Goal: Information Seeking & Learning: Learn about a topic

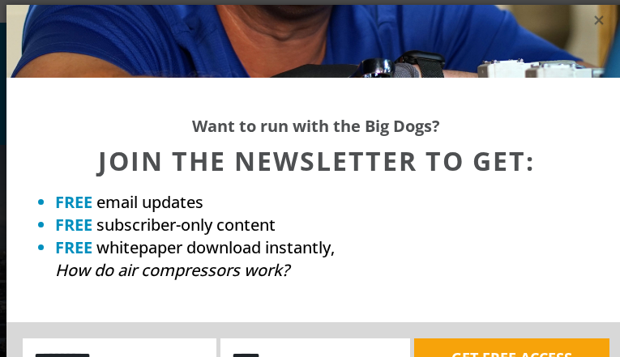
scroll to position [5, 0]
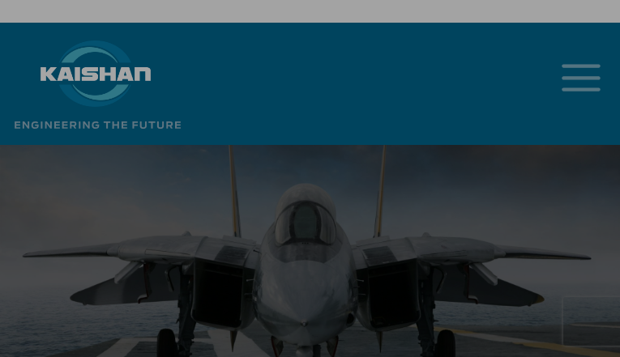
scroll to position [5, 0]
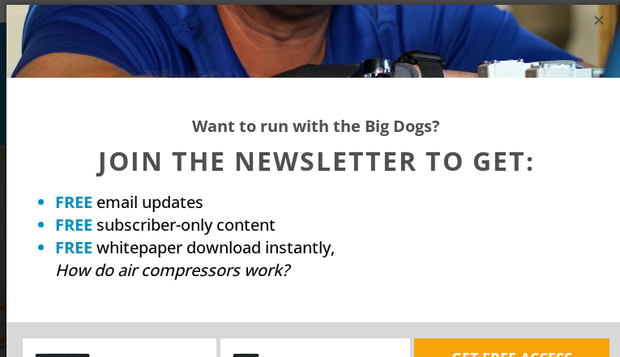
scroll to position [5, 0]
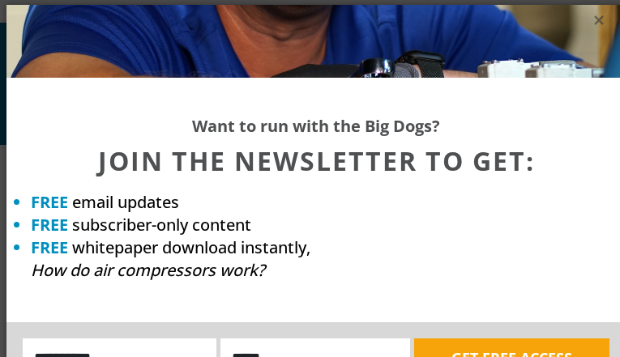
scroll to position [5, 0]
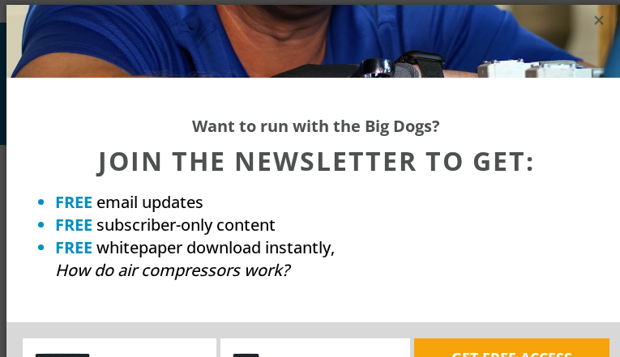
scroll to position [5, 0]
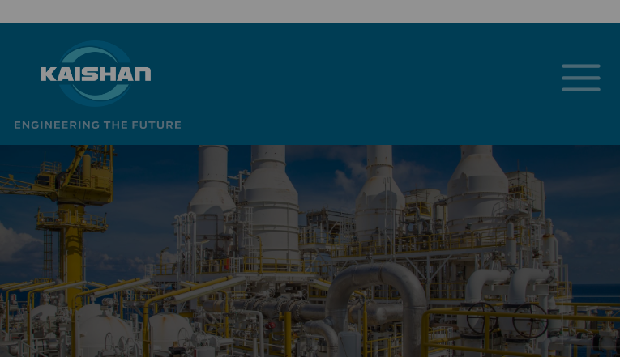
scroll to position [5, 0]
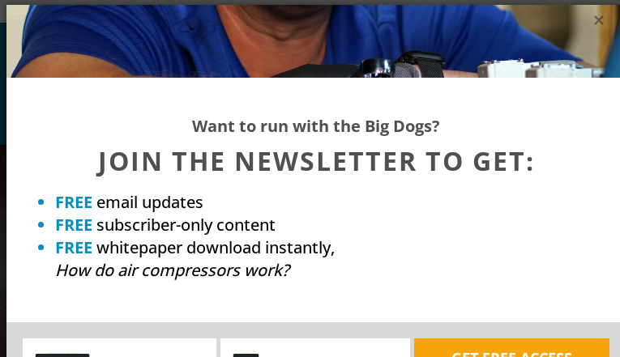
scroll to position [5, 0]
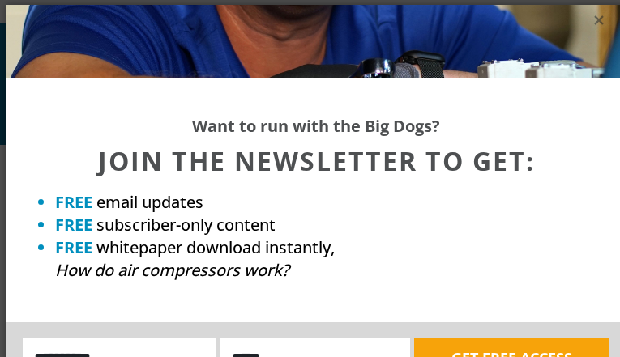
scroll to position [5, 0]
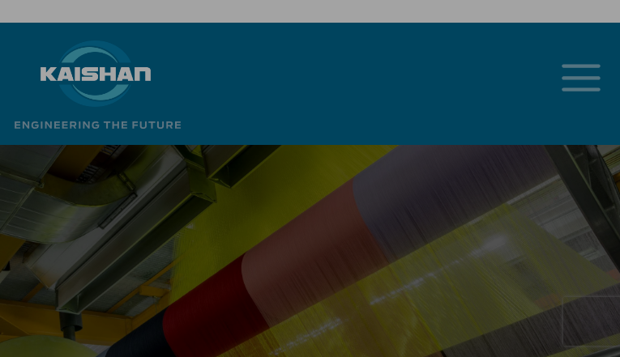
scroll to position [5, 0]
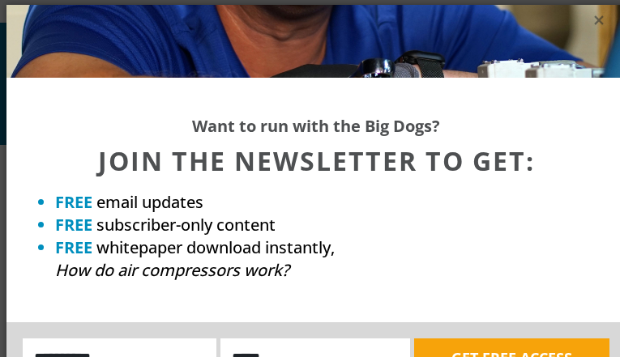
scroll to position [5, 0]
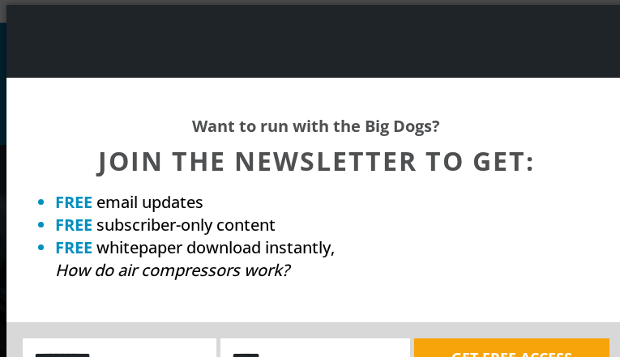
scroll to position [5, 0]
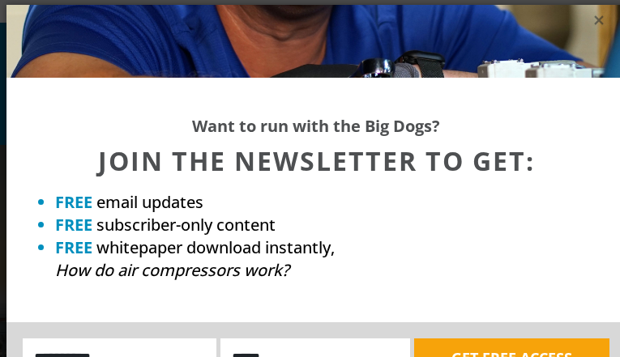
scroll to position [5, 0]
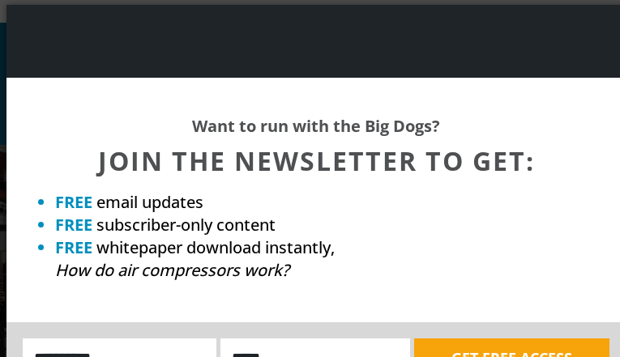
scroll to position [5, 0]
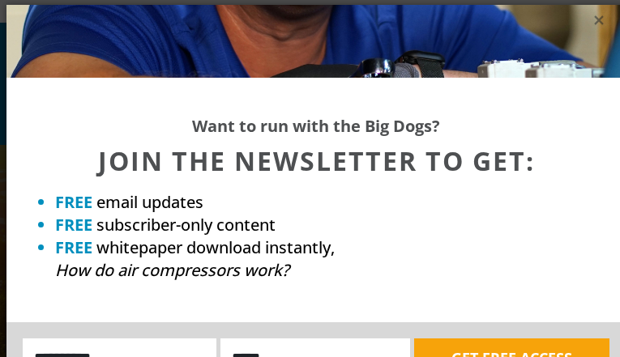
scroll to position [5, 0]
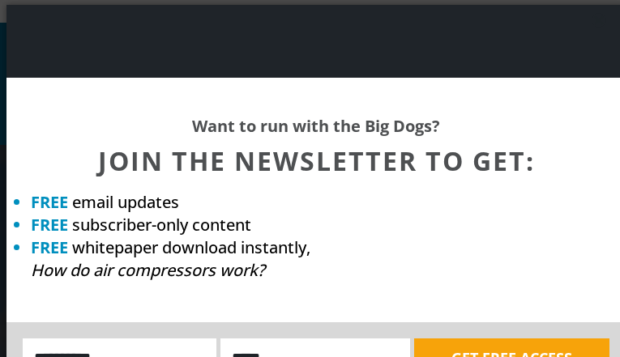
scroll to position [5, 0]
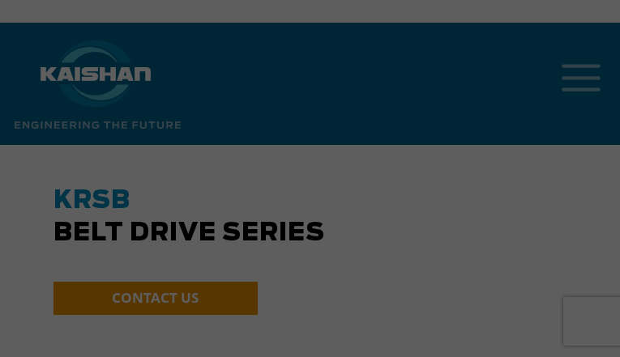
scroll to position [5, 0]
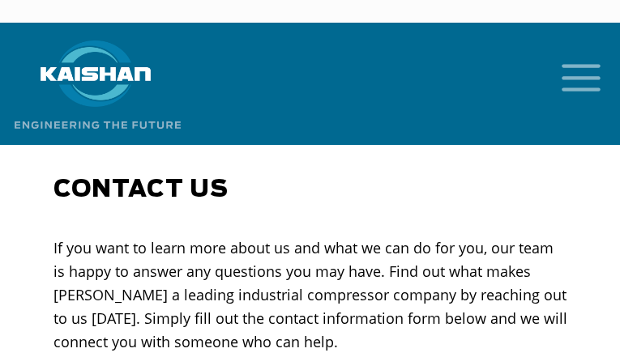
select select "**********"
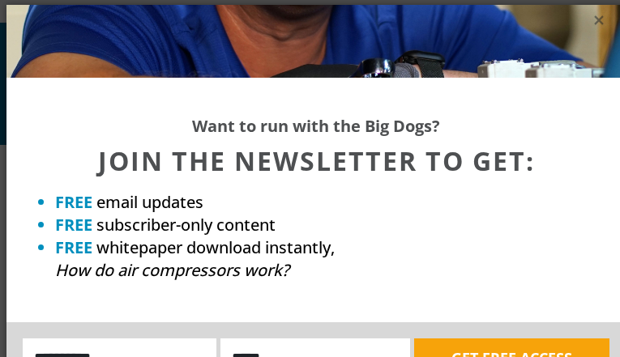
scroll to position [5, 0]
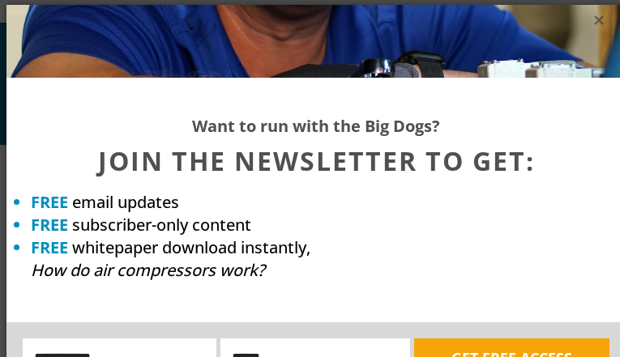
scroll to position [5, 0]
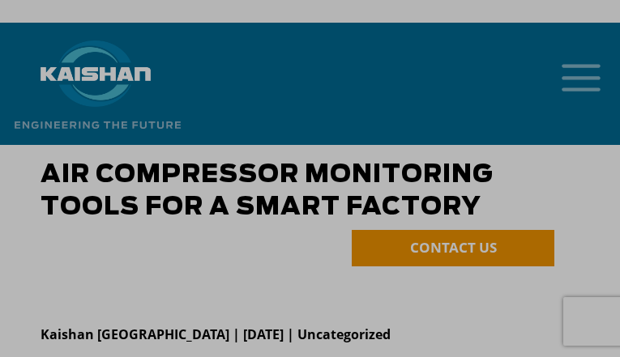
scroll to position [5, 0]
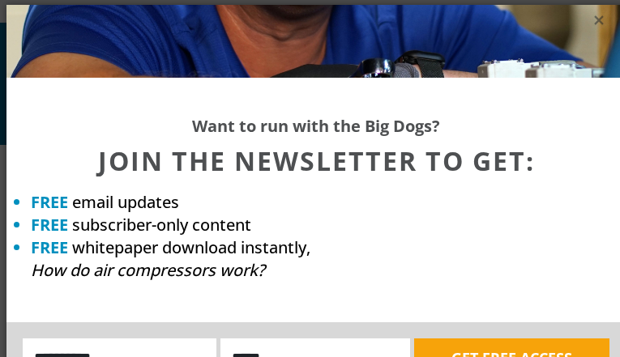
scroll to position [5, 0]
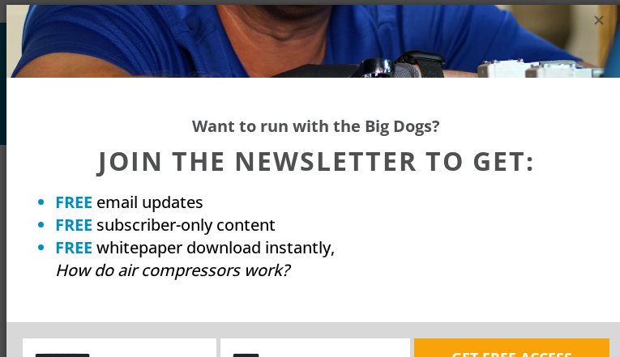
scroll to position [5, 0]
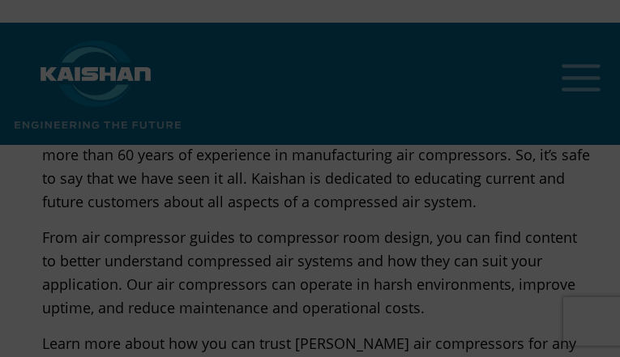
scroll to position [5, 0]
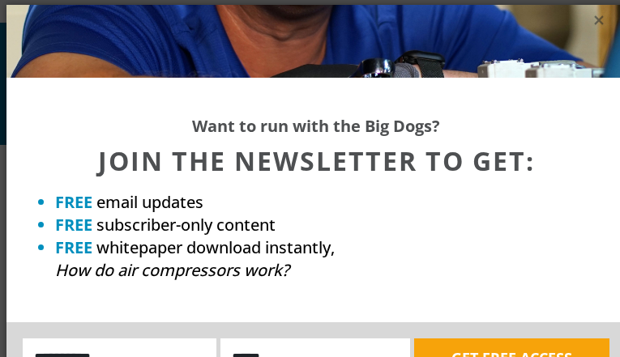
scroll to position [5, 0]
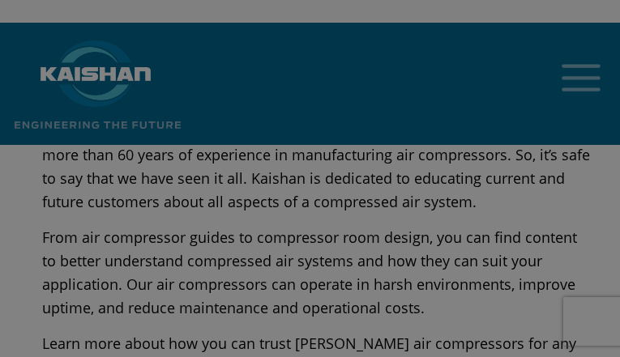
scroll to position [5, 0]
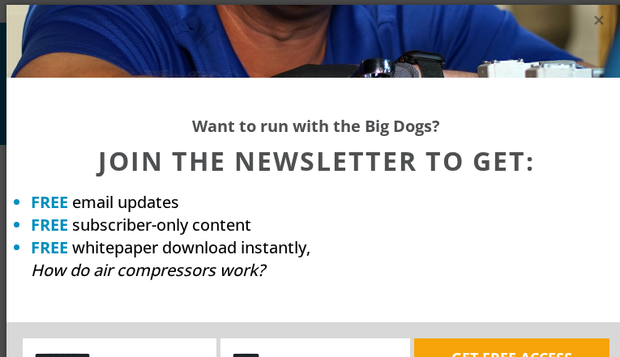
scroll to position [5, 0]
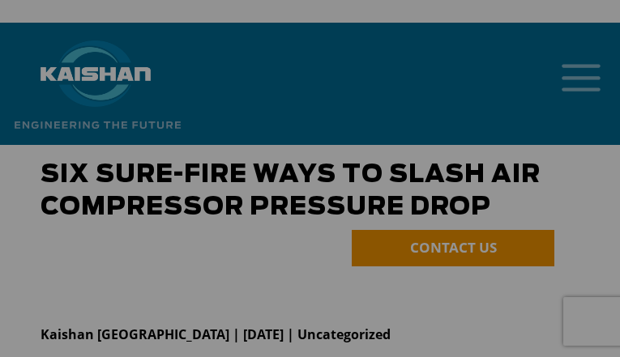
scroll to position [5, 0]
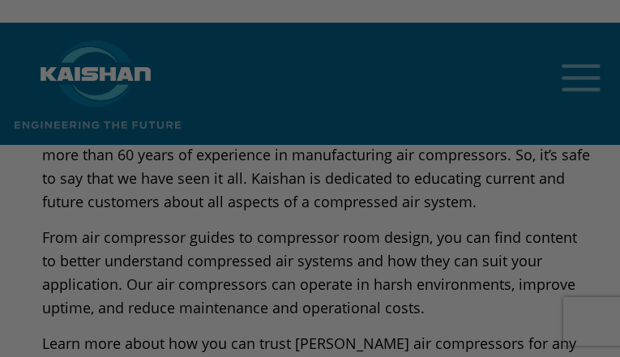
scroll to position [5, 0]
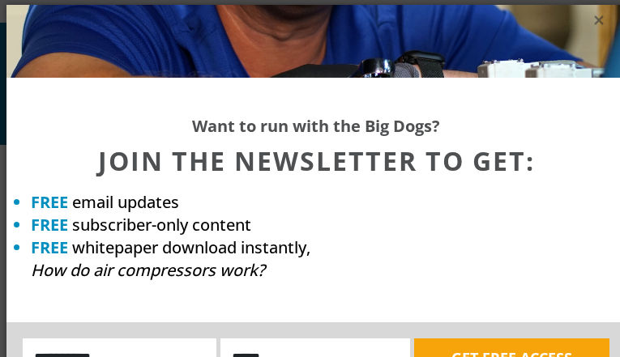
scroll to position [5, 0]
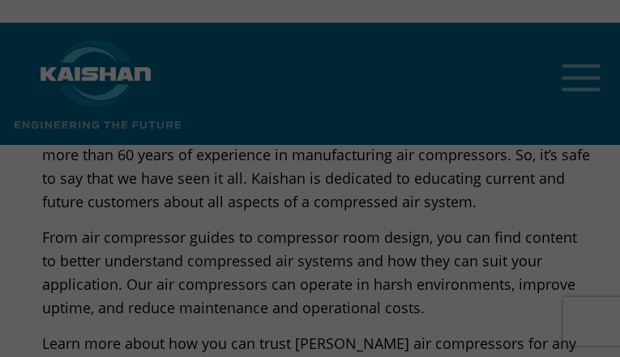
scroll to position [5, 0]
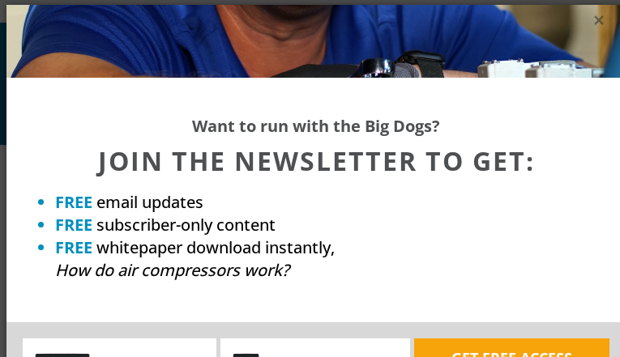
scroll to position [5, 0]
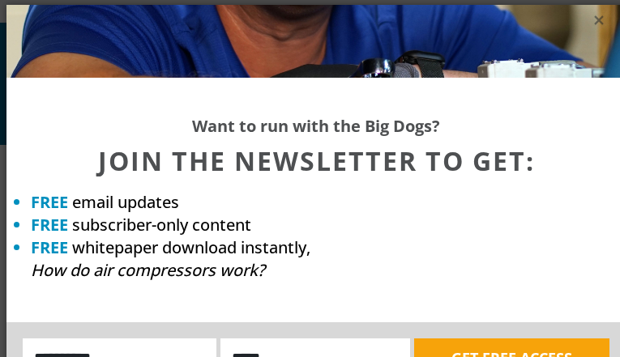
scroll to position [5, 0]
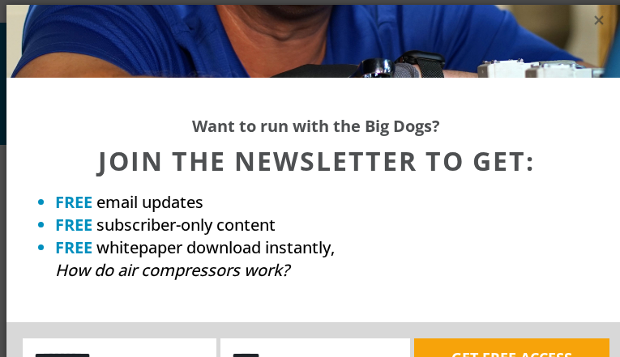
scroll to position [5, 0]
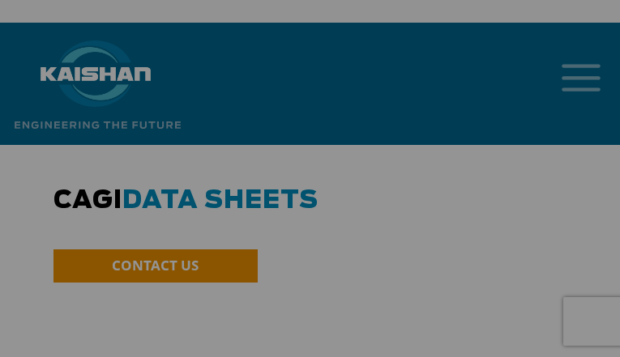
scroll to position [5, 0]
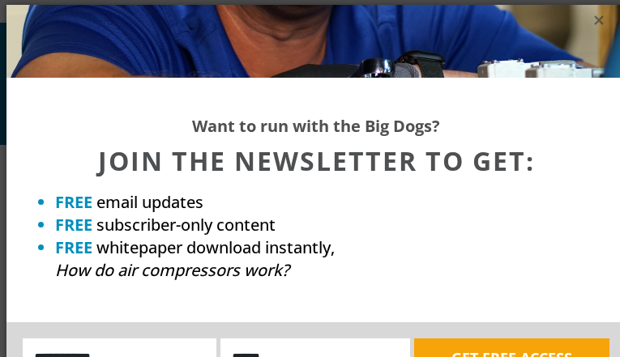
scroll to position [5, 0]
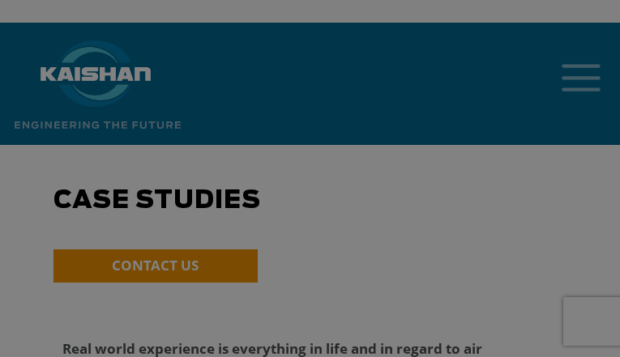
scroll to position [5, 0]
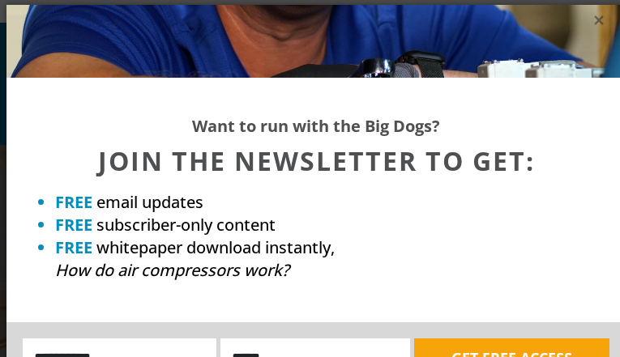
scroll to position [5, 0]
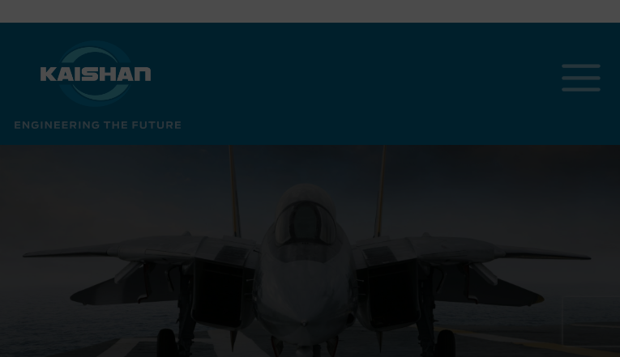
scroll to position [5, 0]
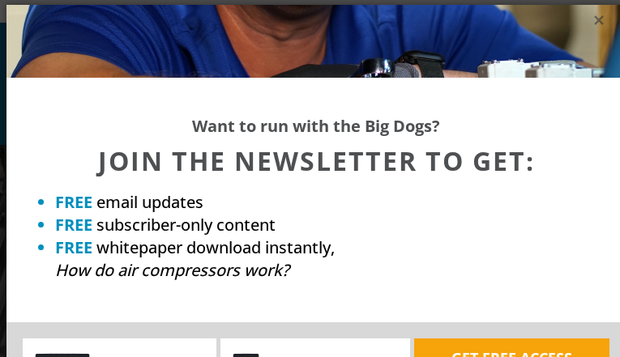
scroll to position [5, 0]
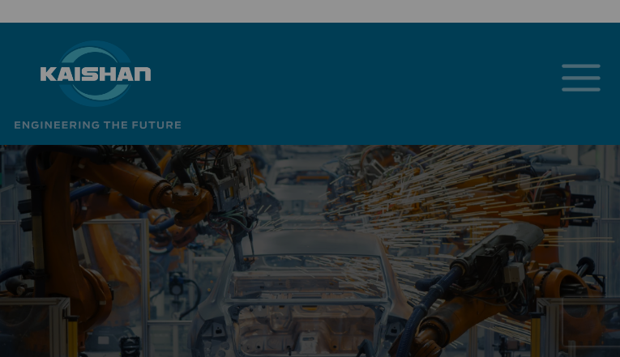
scroll to position [5, 0]
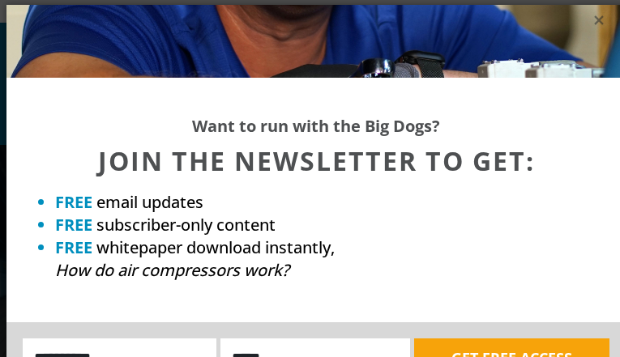
scroll to position [5, 0]
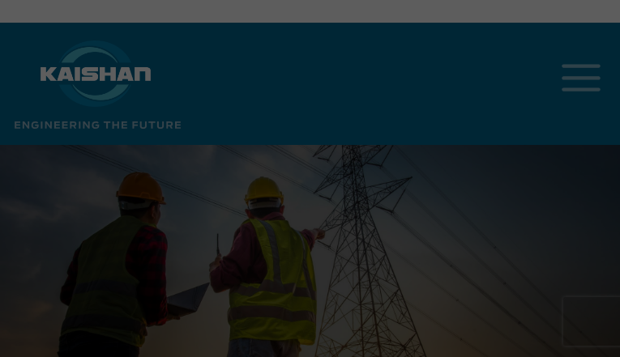
scroll to position [5, 0]
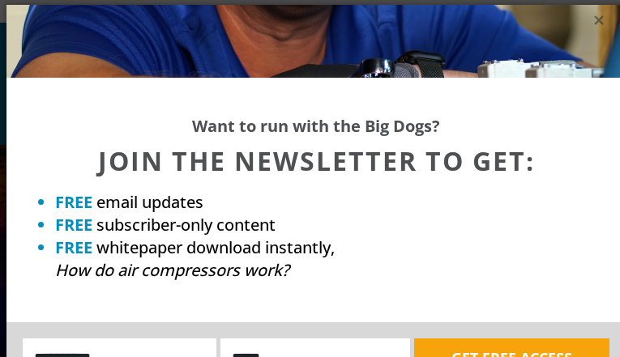
scroll to position [5, 0]
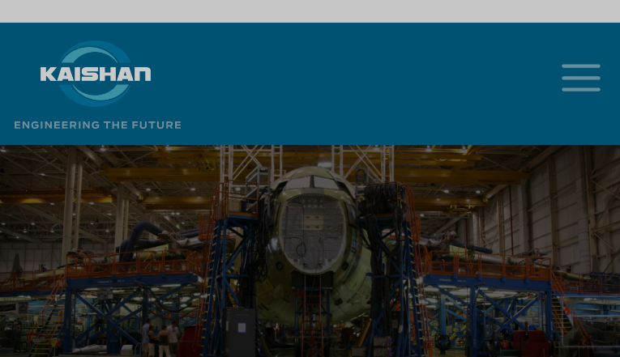
scroll to position [5, 0]
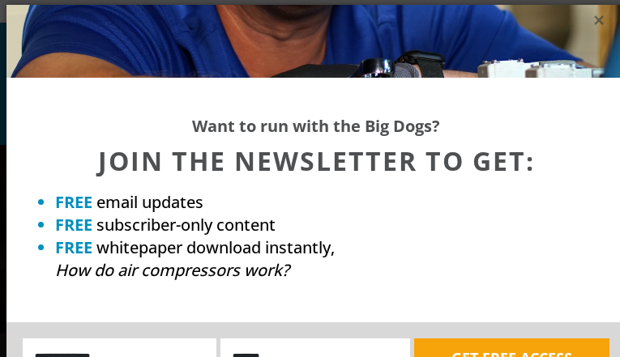
scroll to position [5, 0]
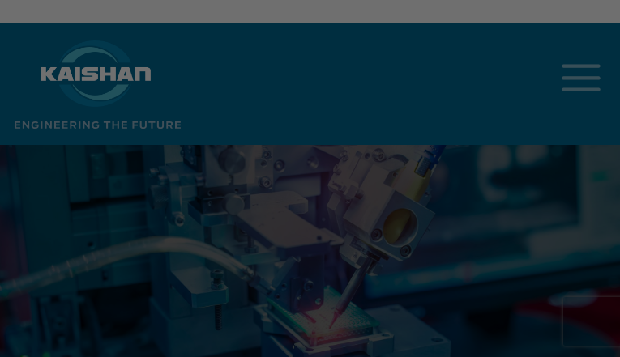
scroll to position [5, 0]
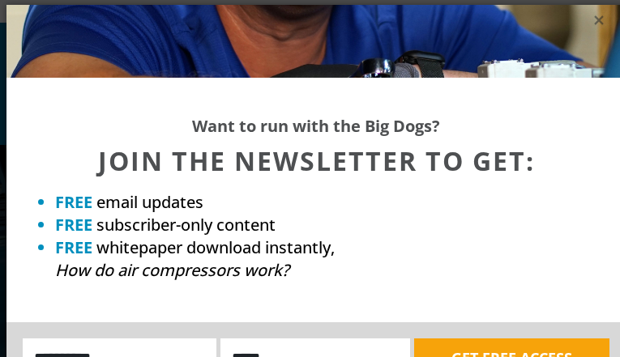
scroll to position [5, 0]
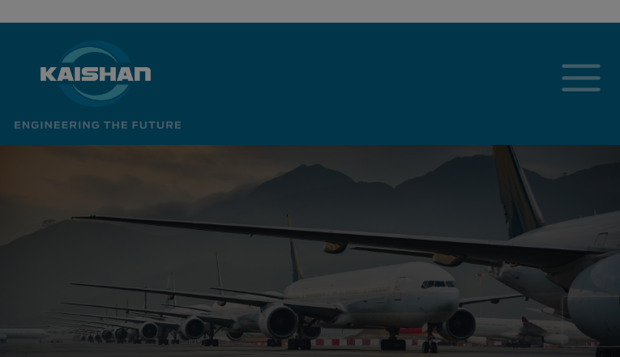
scroll to position [5, 0]
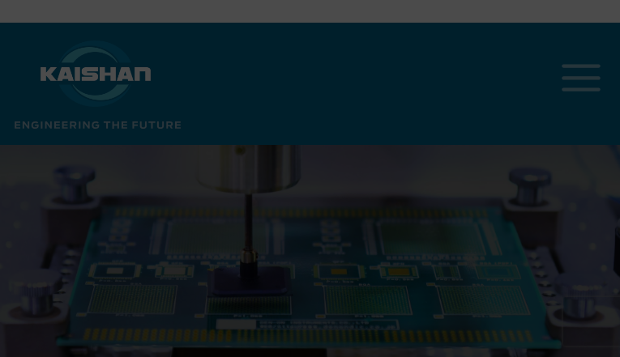
scroll to position [5, 0]
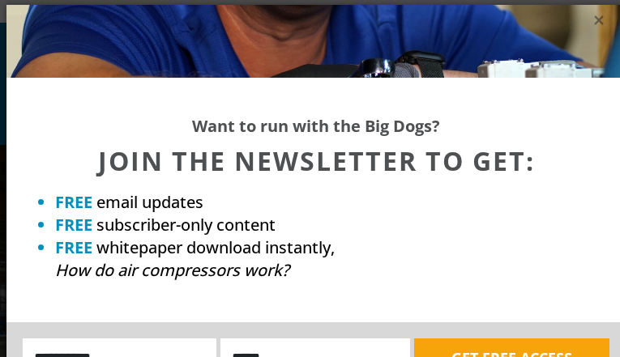
scroll to position [5, 0]
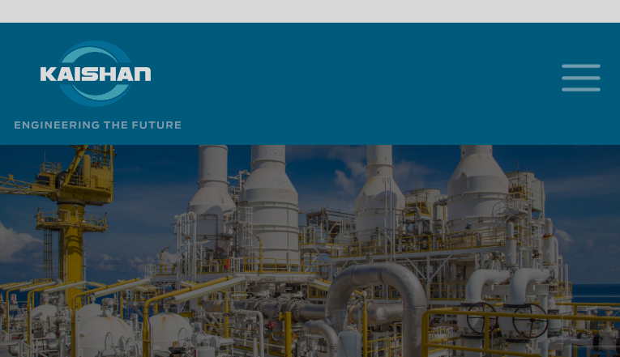
scroll to position [5, 0]
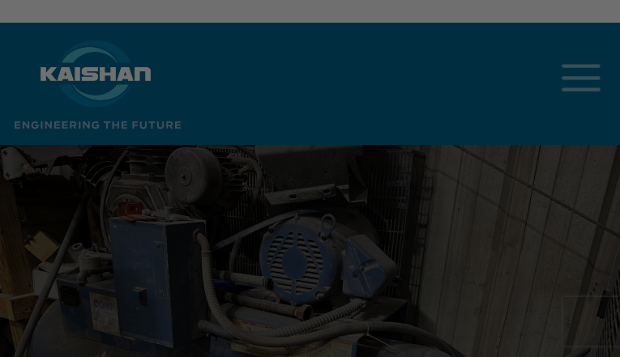
scroll to position [5, 0]
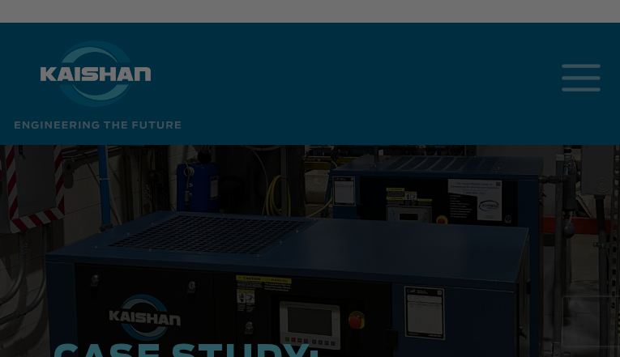
scroll to position [5, 0]
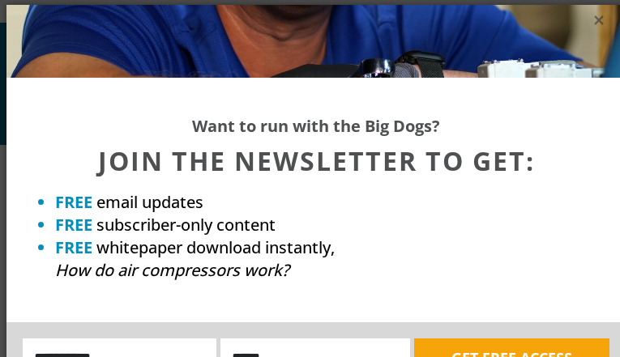
scroll to position [5, 0]
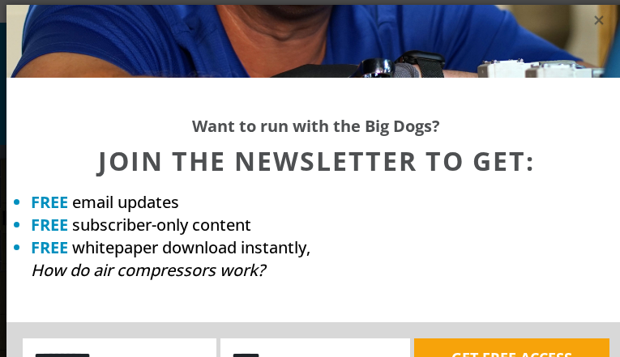
scroll to position [5, 0]
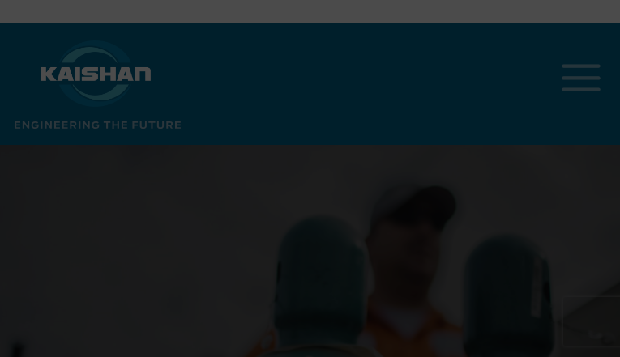
scroll to position [5, 0]
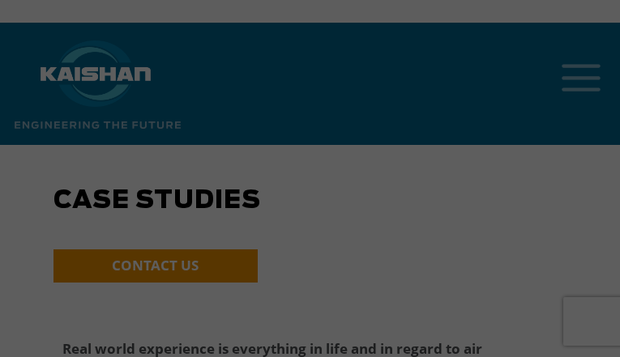
scroll to position [5, 0]
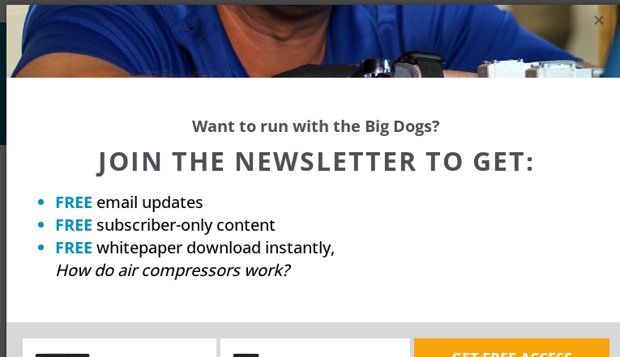
scroll to position [5, 0]
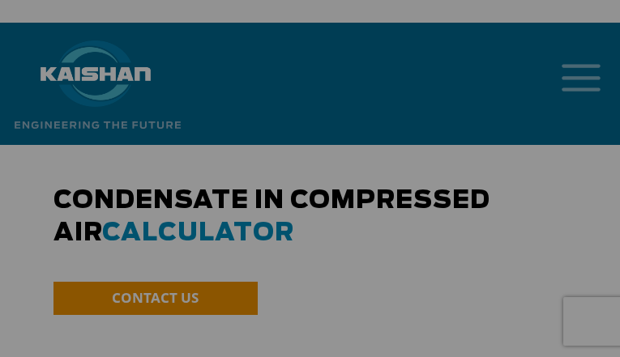
scroll to position [5, 0]
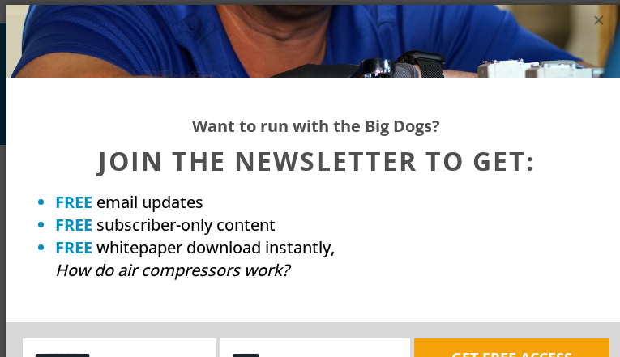
scroll to position [5, 0]
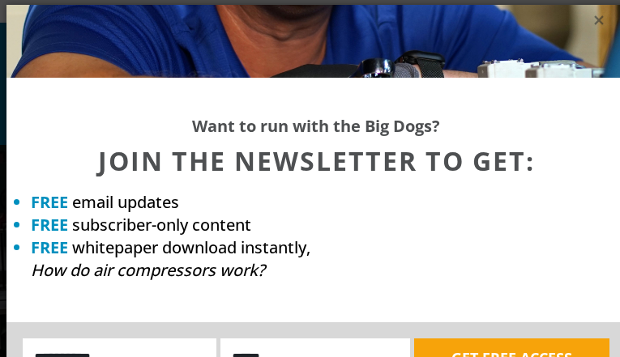
scroll to position [5, 0]
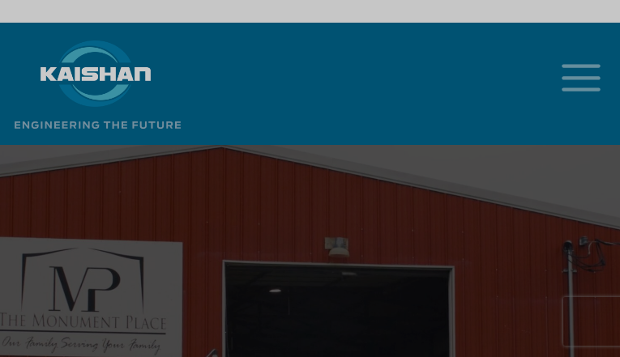
scroll to position [5, 0]
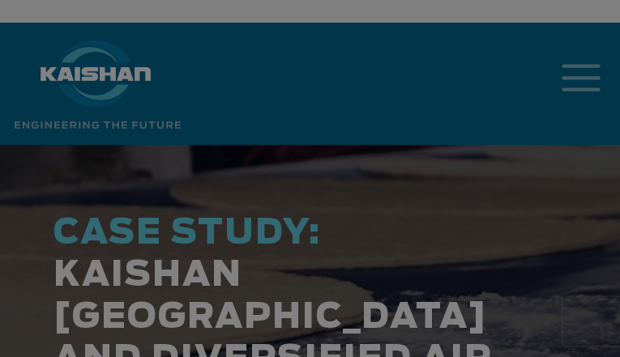
scroll to position [5, 0]
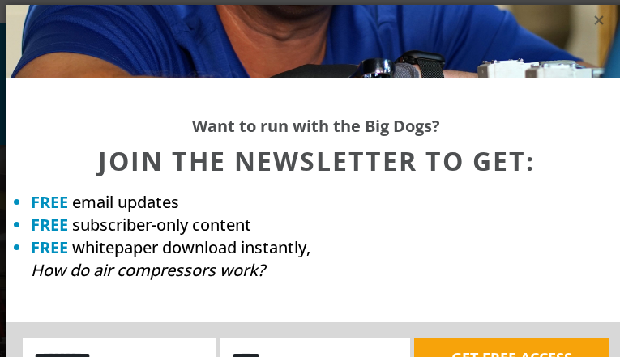
scroll to position [5, 0]
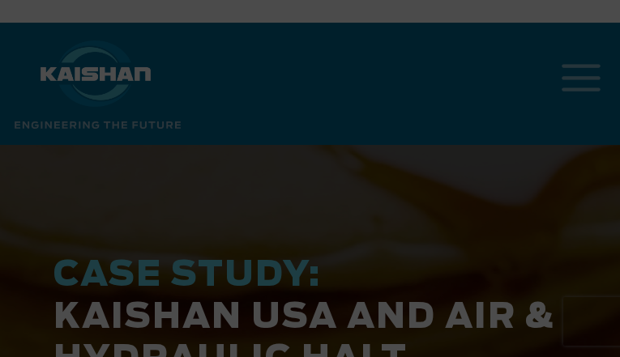
scroll to position [5, 0]
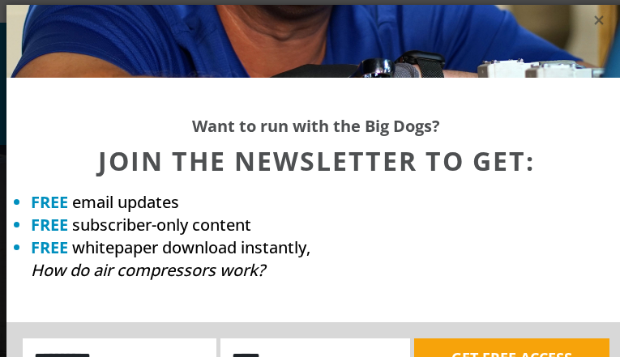
scroll to position [5, 0]
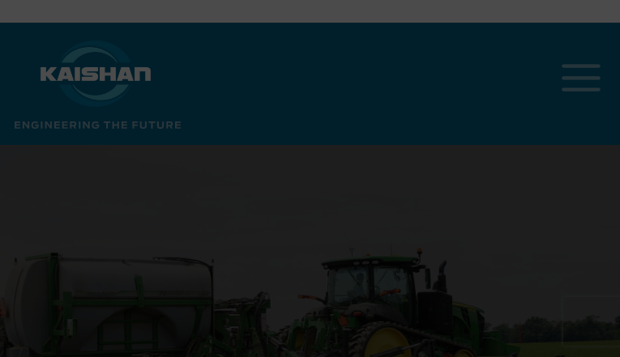
scroll to position [5, 0]
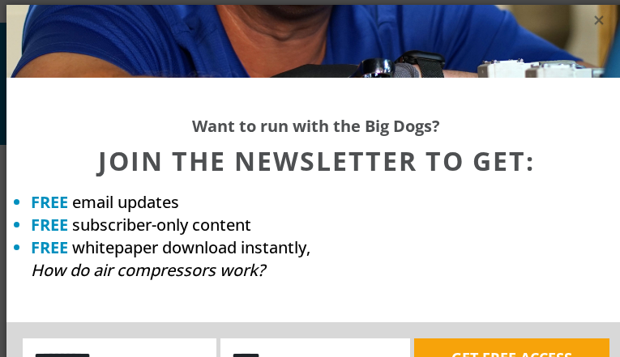
scroll to position [5, 0]
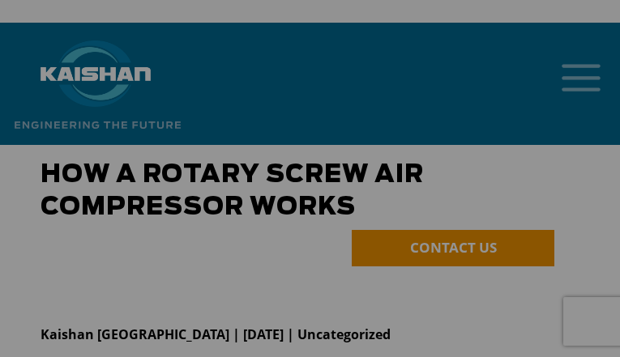
scroll to position [5, 0]
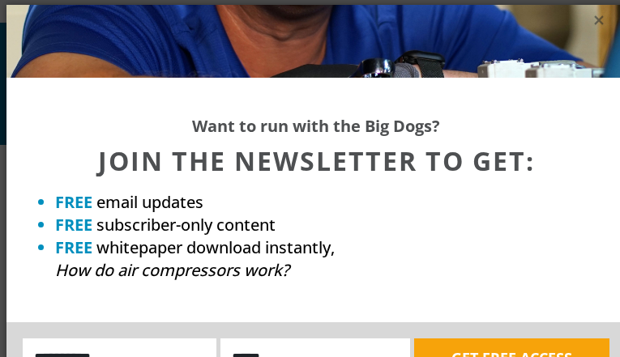
scroll to position [5, 0]
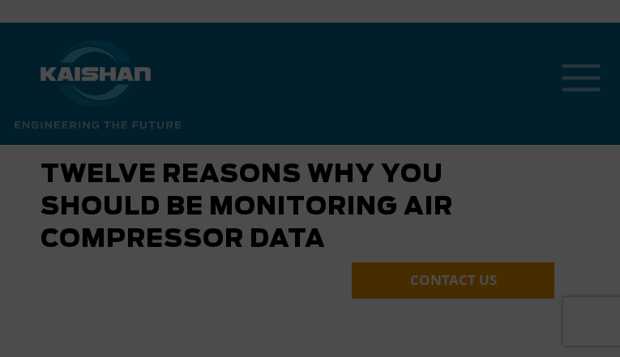
scroll to position [5, 0]
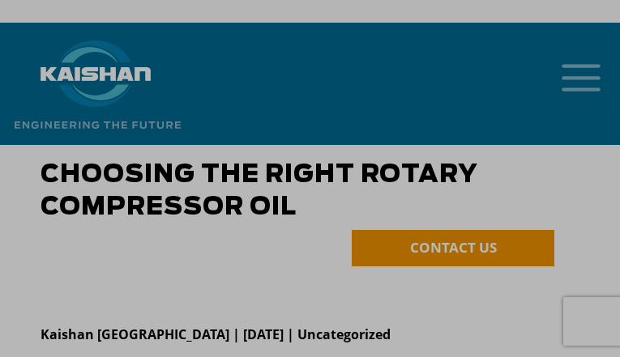
scroll to position [5, 0]
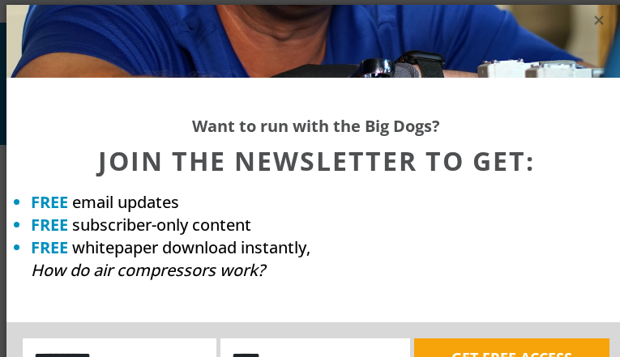
scroll to position [5, 0]
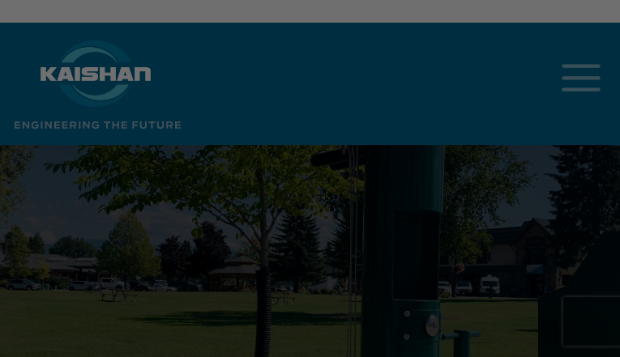
scroll to position [5, 0]
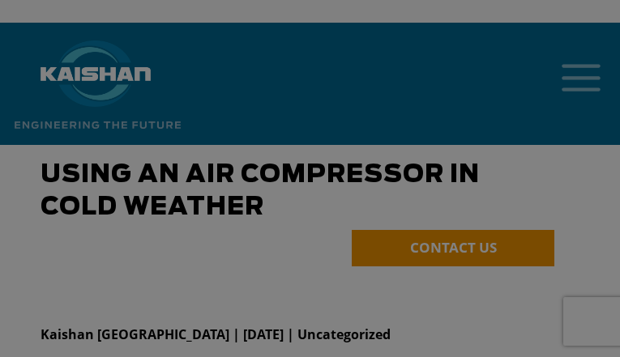
scroll to position [5, 0]
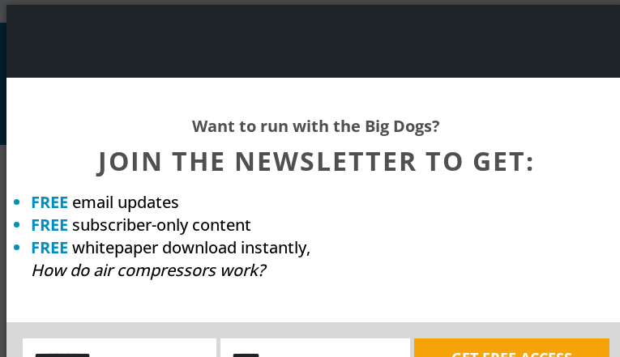
scroll to position [5, 0]
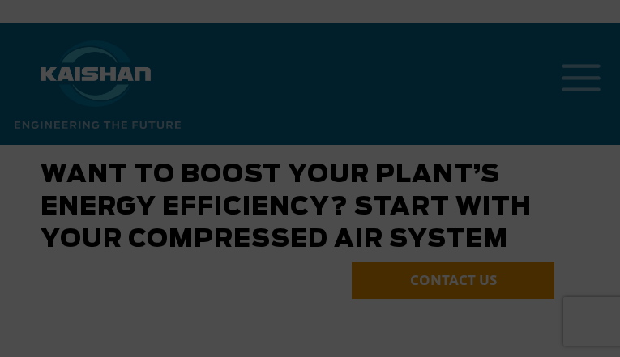
scroll to position [5, 0]
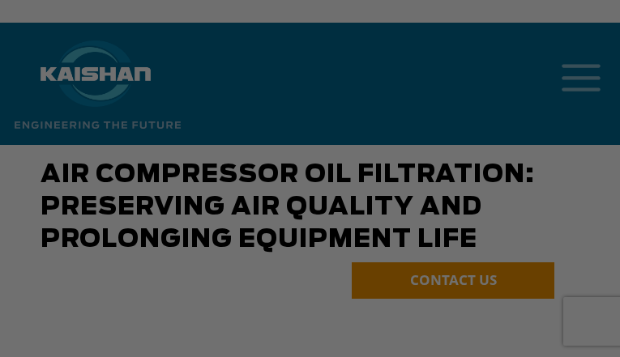
scroll to position [5, 0]
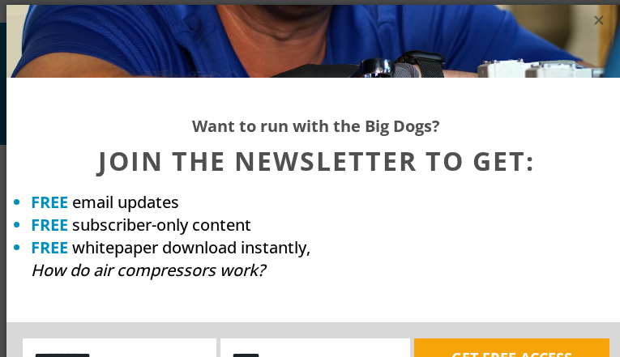
scroll to position [5, 0]
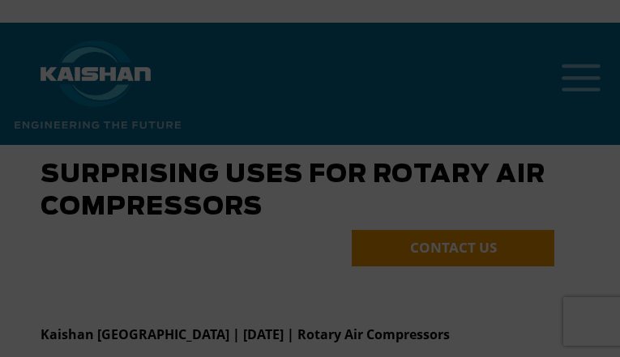
scroll to position [5, 0]
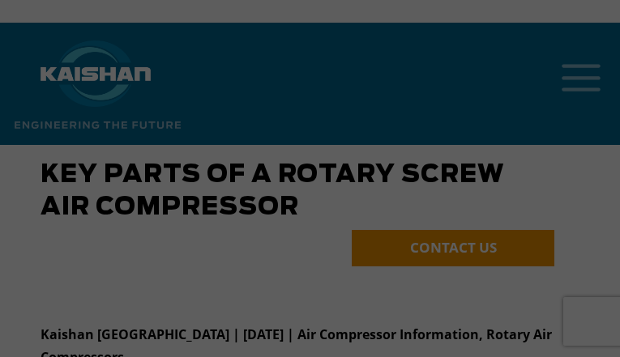
scroll to position [5, 0]
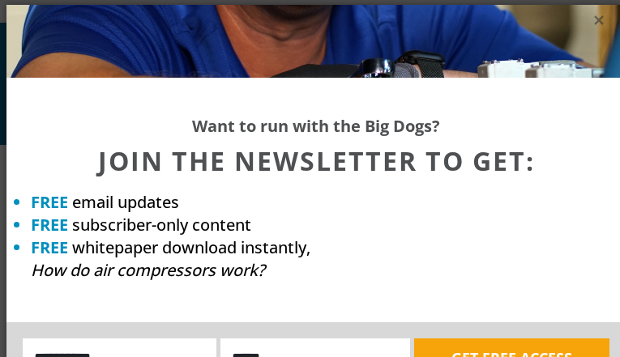
scroll to position [5, 0]
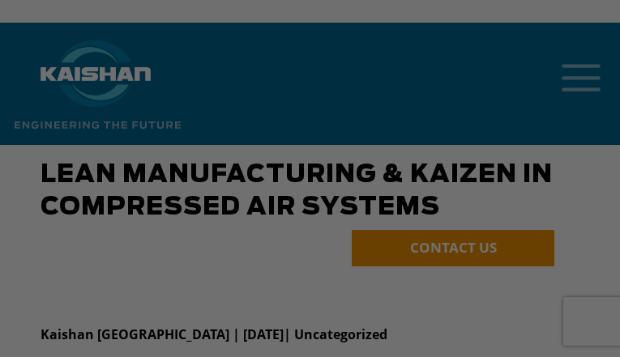
scroll to position [5, 0]
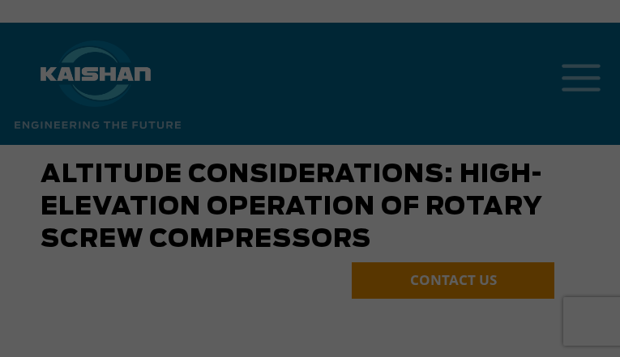
scroll to position [5, 0]
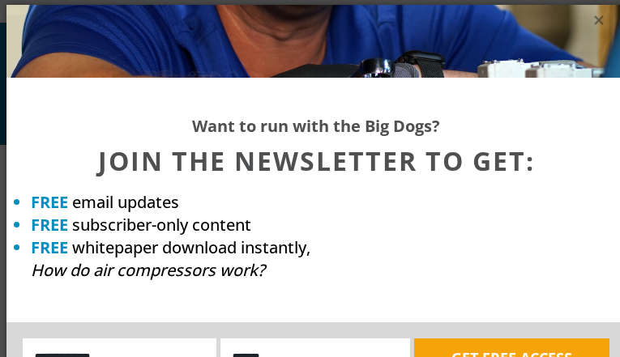
scroll to position [5, 0]
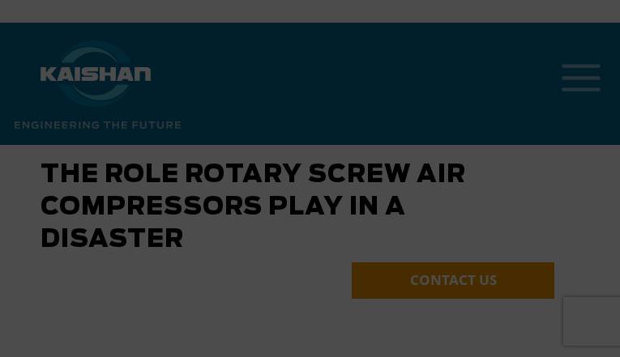
scroll to position [5, 0]
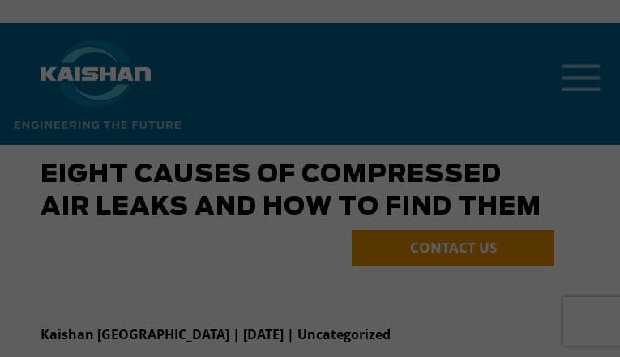
scroll to position [5, 0]
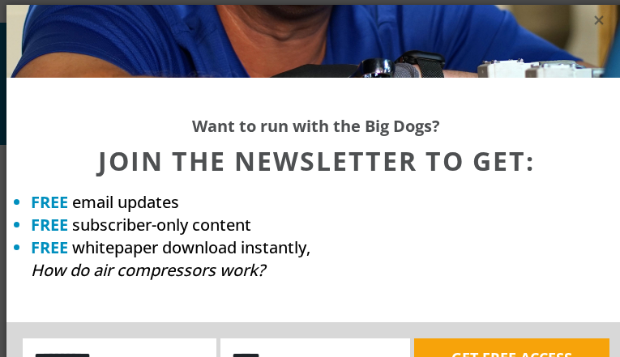
scroll to position [5, 0]
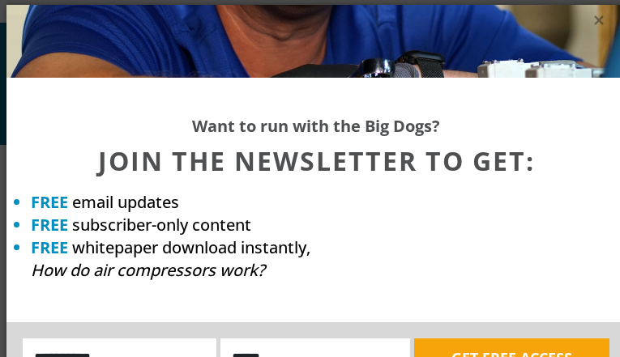
scroll to position [5, 0]
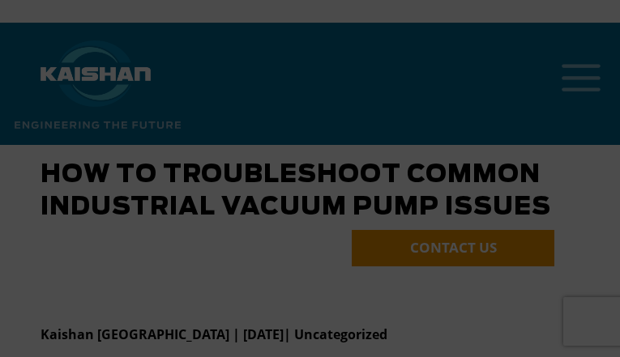
scroll to position [5, 0]
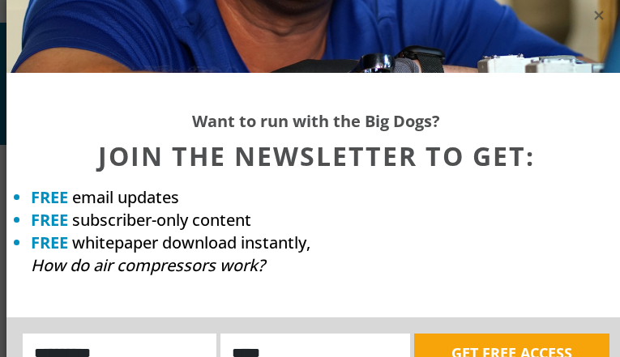
scroll to position [2121, 0]
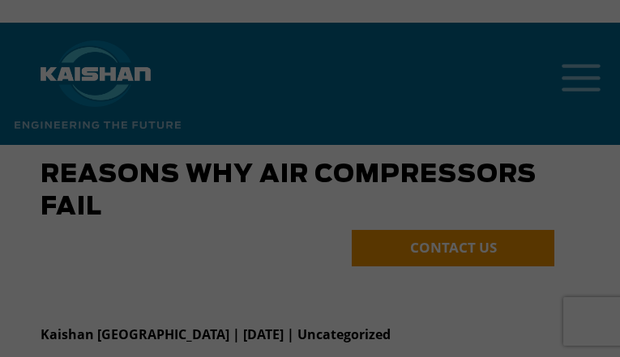
scroll to position [5, 0]
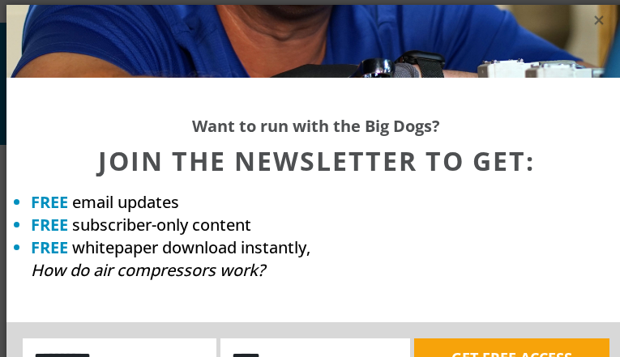
scroll to position [5, 0]
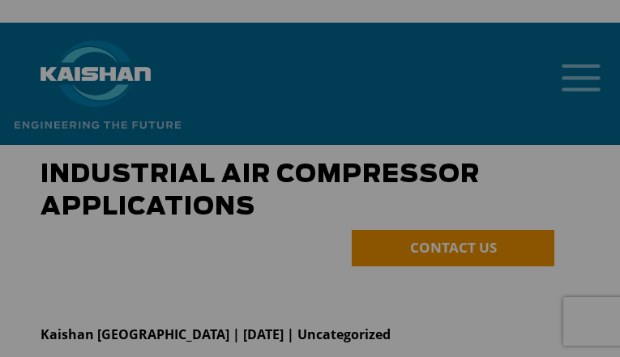
scroll to position [5, 0]
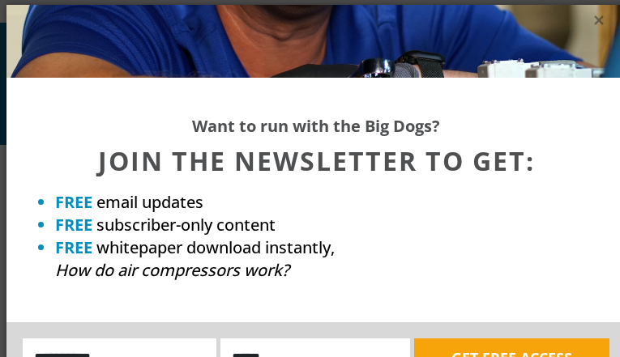
scroll to position [5, 0]
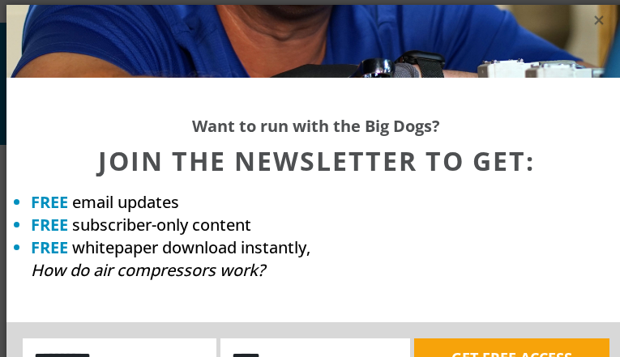
scroll to position [5, 0]
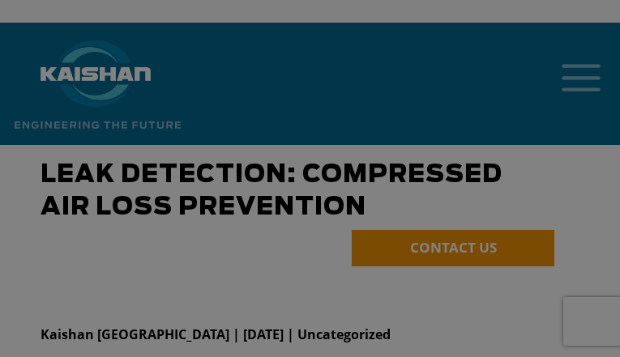
scroll to position [5, 0]
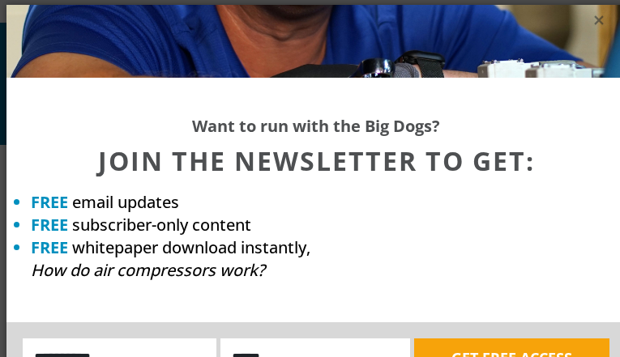
scroll to position [5, 0]
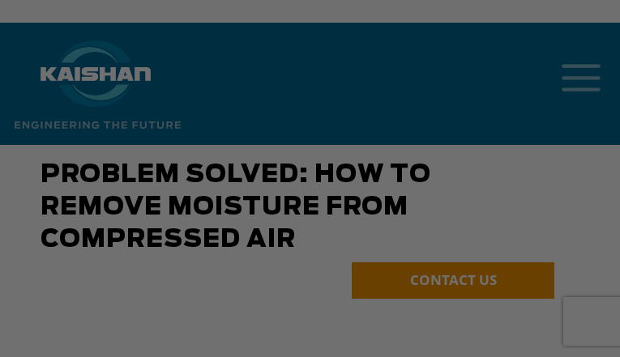
scroll to position [5, 0]
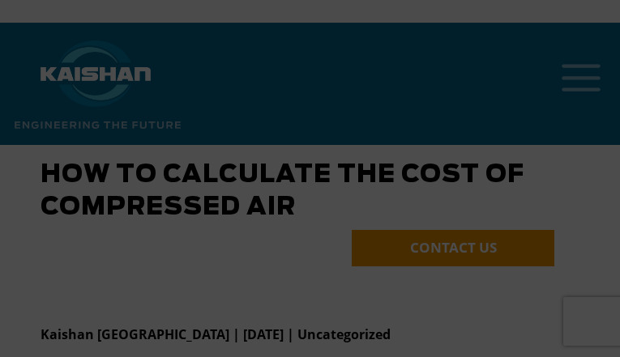
scroll to position [5, 0]
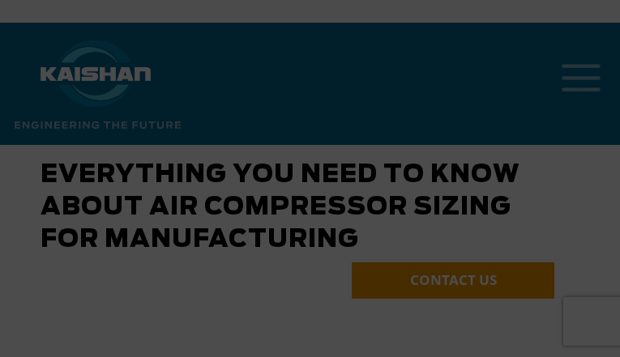
scroll to position [5, 0]
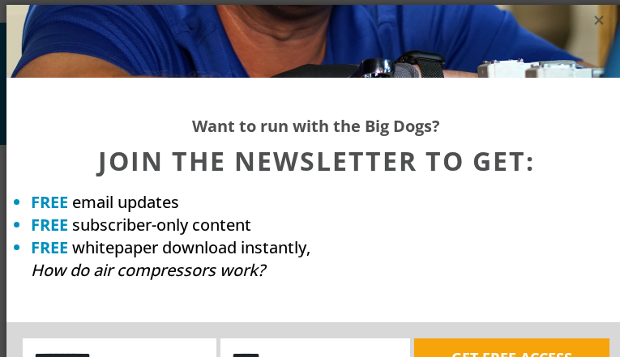
scroll to position [5, 0]
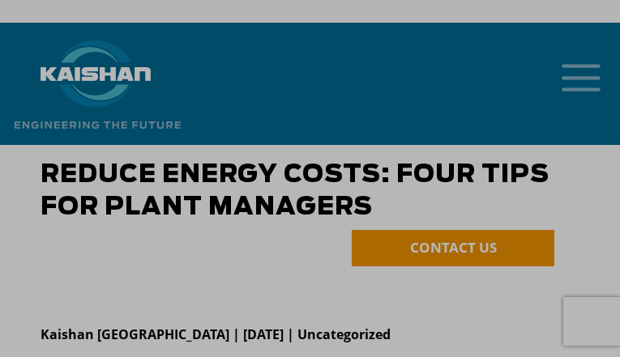
scroll to position [5, 0]
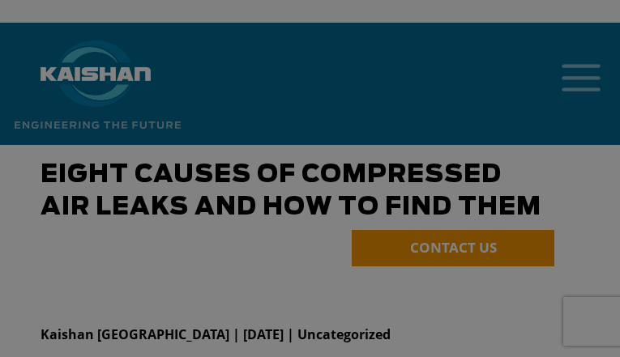
scroll to position [5, 0]
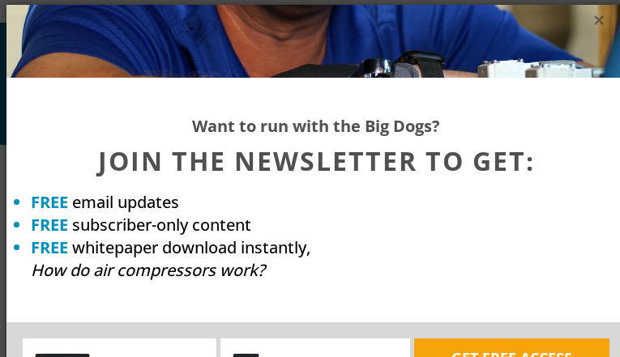
scroll to position [5, 0]
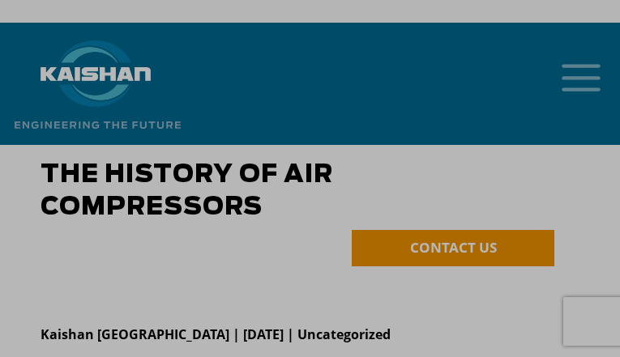
scroll to position [5, 0]
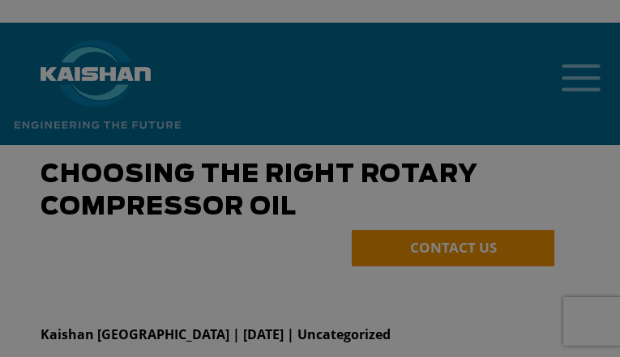
scroll to position [5, 0]
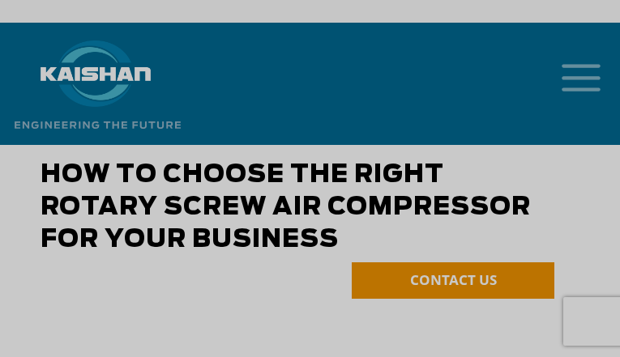
scroll to position [5, 0]
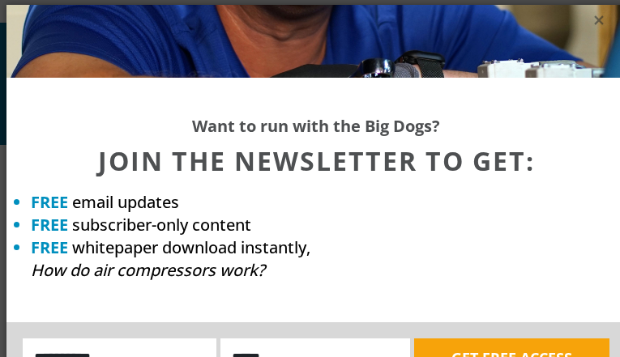
scroll to position [5, 0]
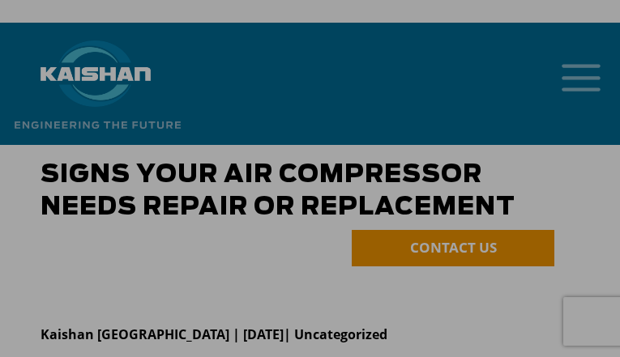
scroll to position [5, 0]
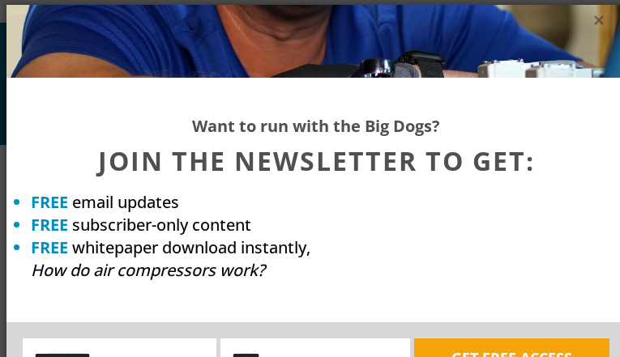
scroll to position [5, 0]
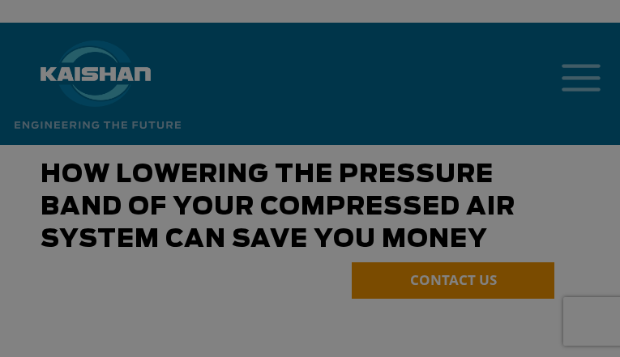
scroll to position [5, 0]
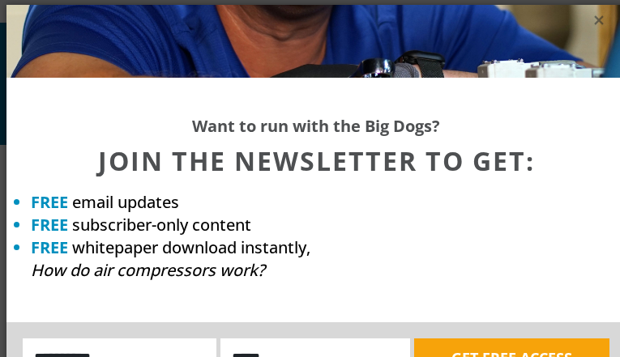
scroll to position [5, 0]
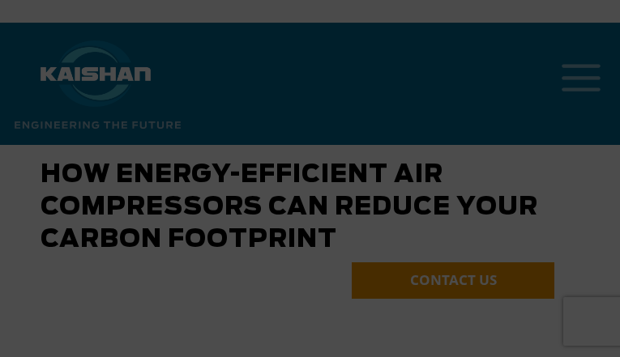
scroll to position [5, 0]
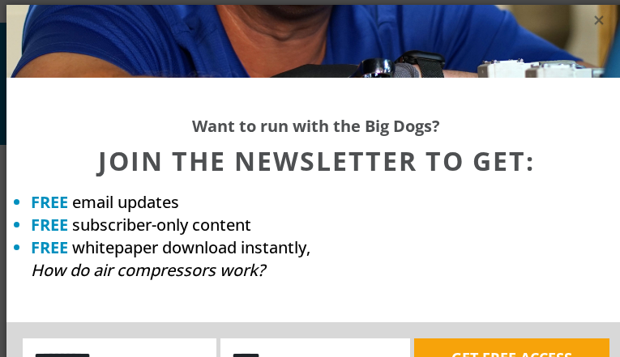
scroll to position [5, 0]
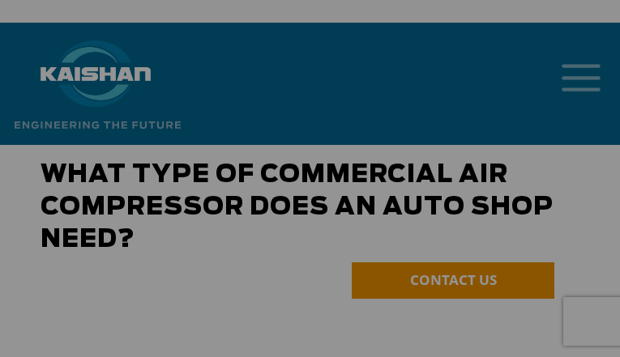
scroll to position [5, 0]
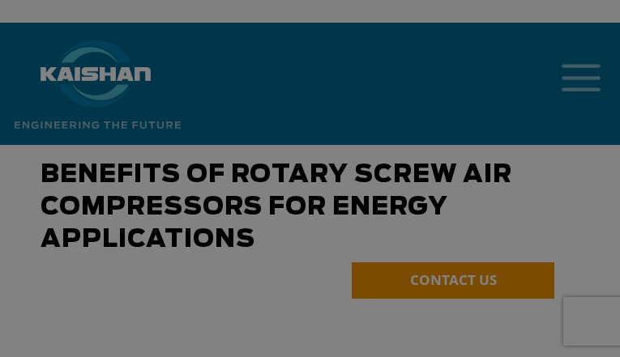
scroll to position [5, 0]
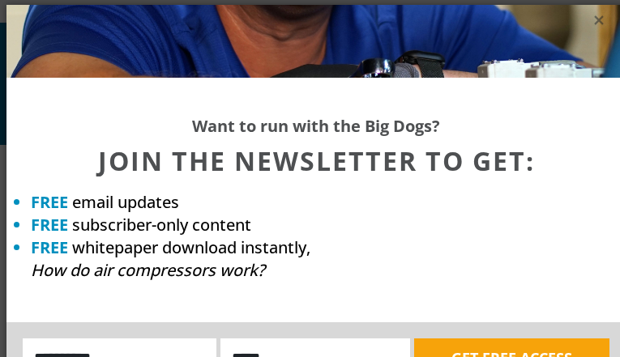
scroll to position [5, 0]
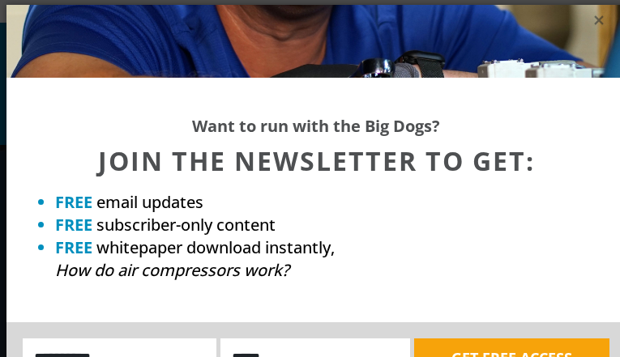
scroll to position [5, 0]
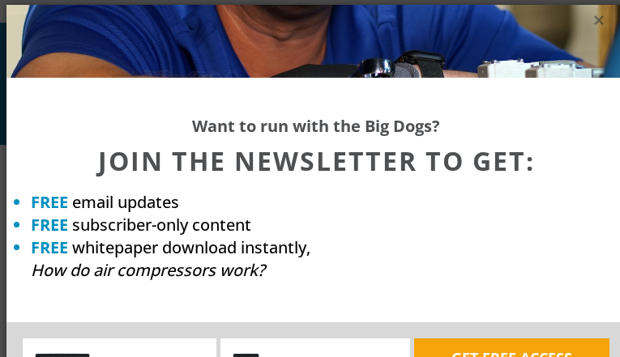
scroll to position [5, 0]
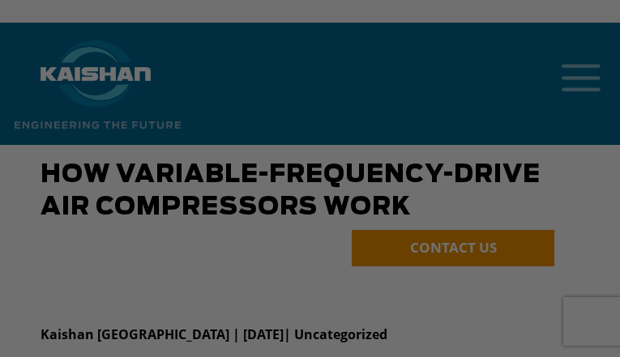
scroll to position [5, 0]
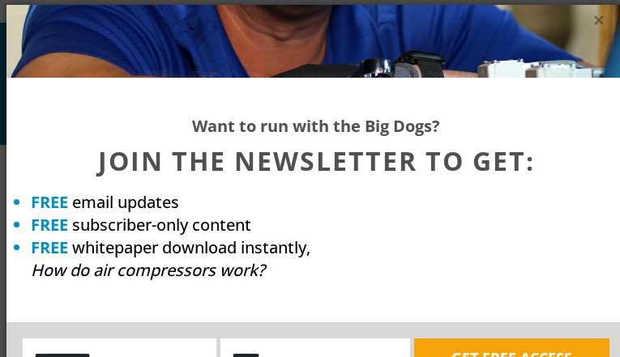
scroll to position [5, 0]
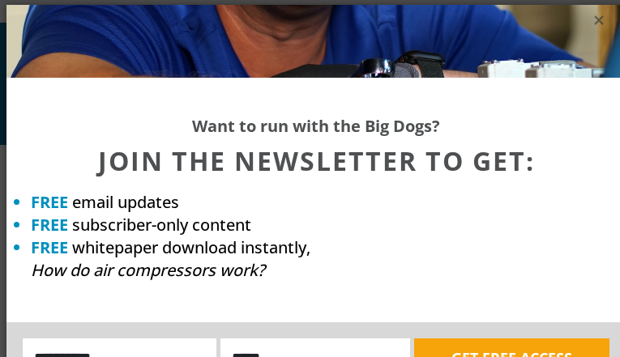
scroll to position [5, 0]
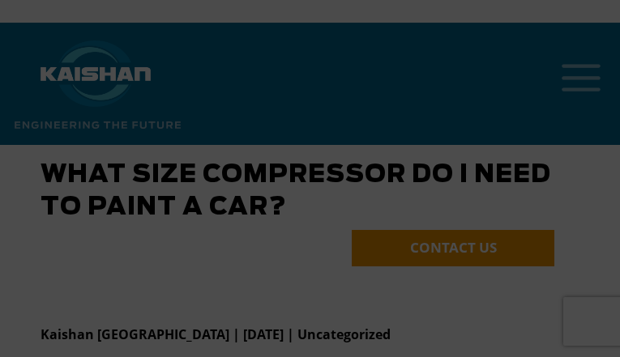
scroll to position [5, 0]
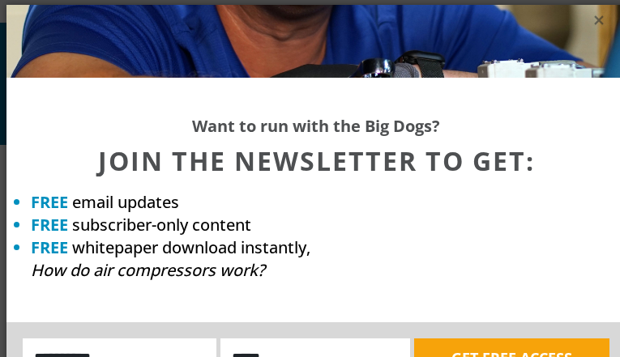
scroll to position [5, 0]
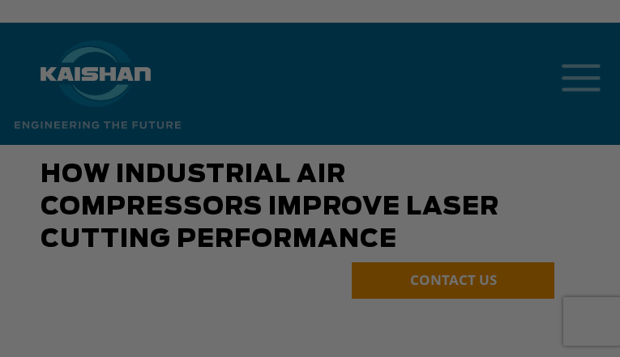
scroll to position [5, 0]
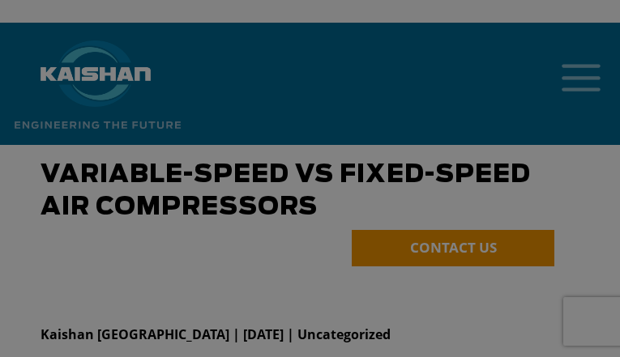
scroll to position [5, 0]
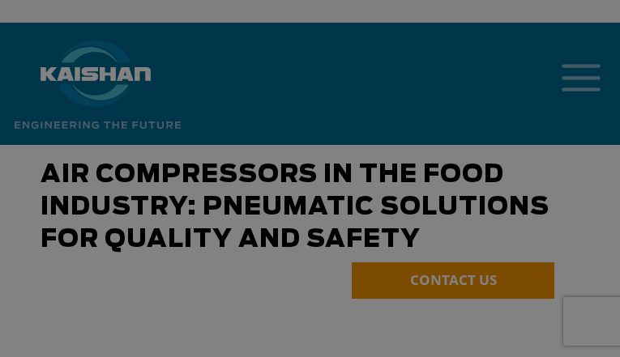
scroll to position [5, 0]
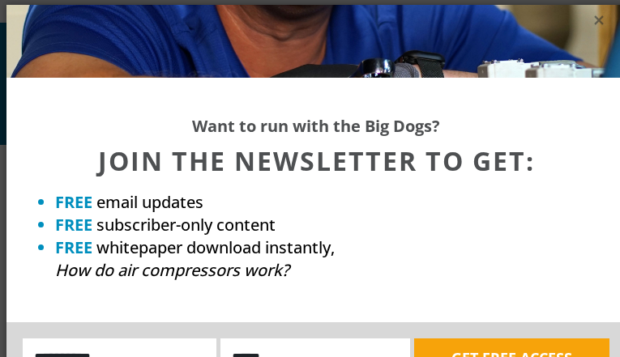
scroll to position [5, 0]
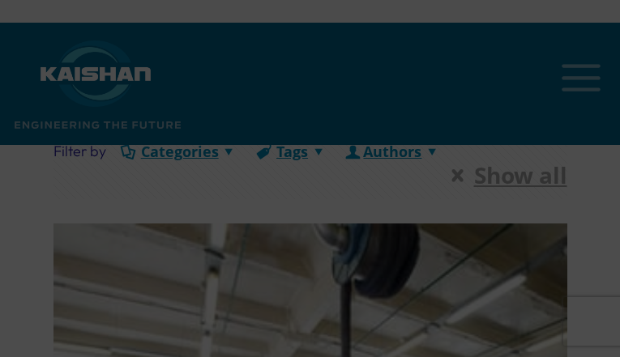
scroll to position [5, 0]
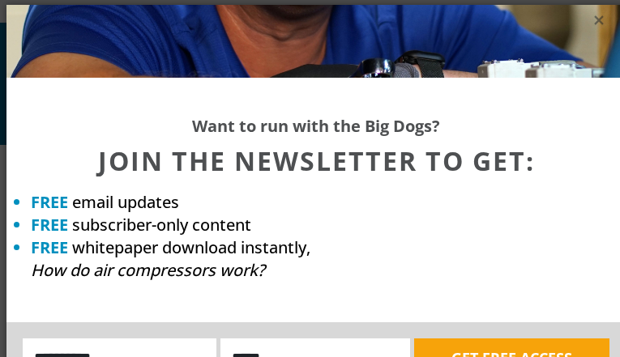
scroll to position [5, 0]
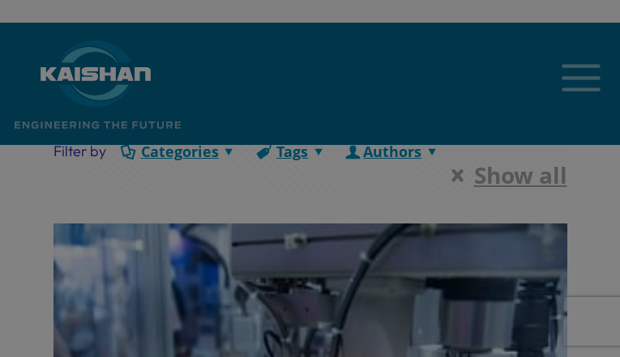
scroll to position [5, 0]
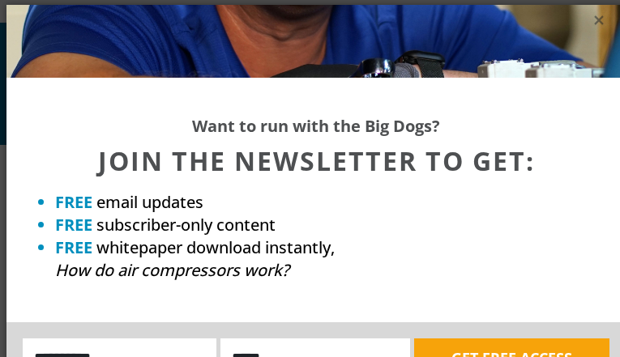
scroll to position [5, 0]
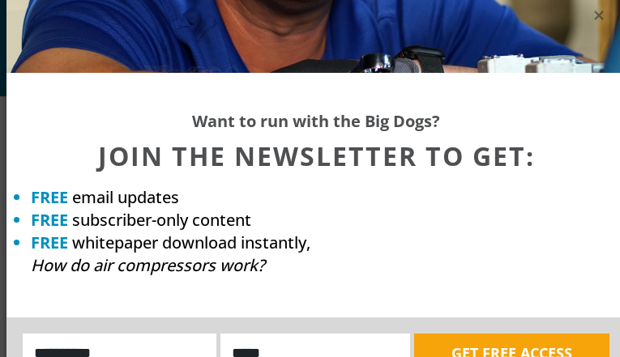
scroll to position [6877, 0]
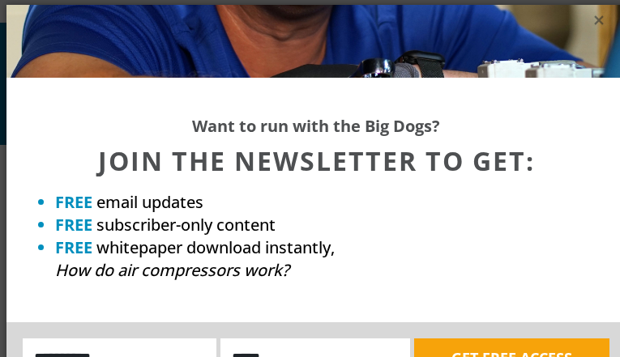
scroll to position [5, 0]
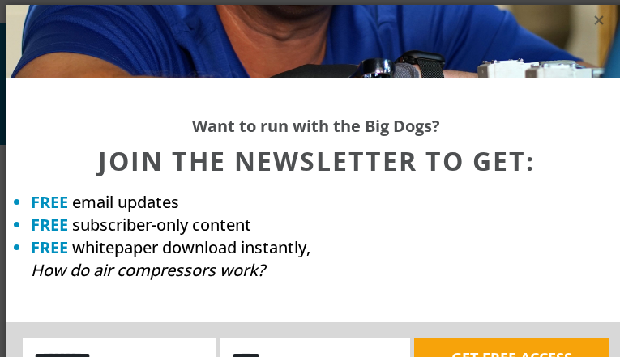
scroll to position [5, 0]
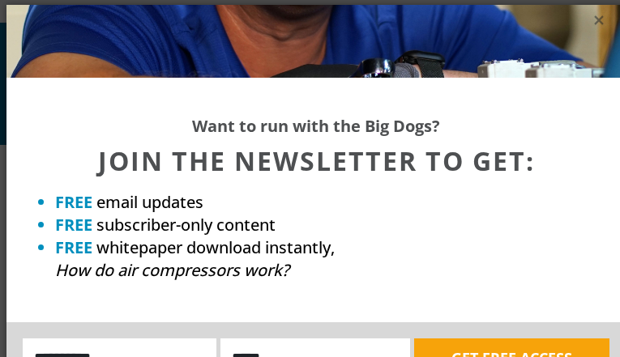
scroll to position [5, 0]
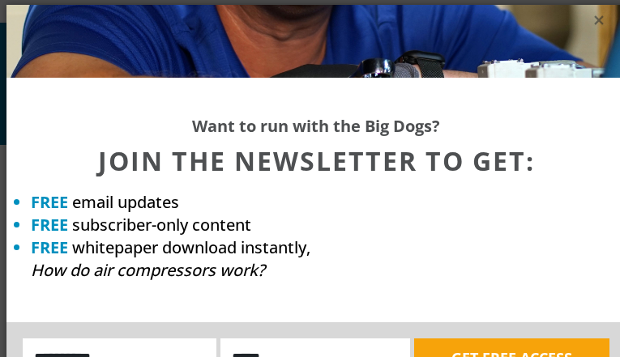
scroll to position [5, 0]
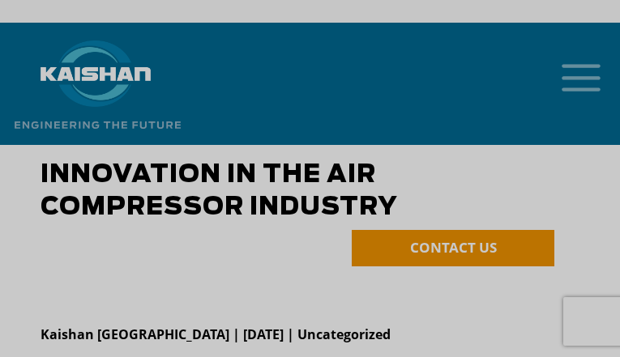
scroll to position [5, 0]
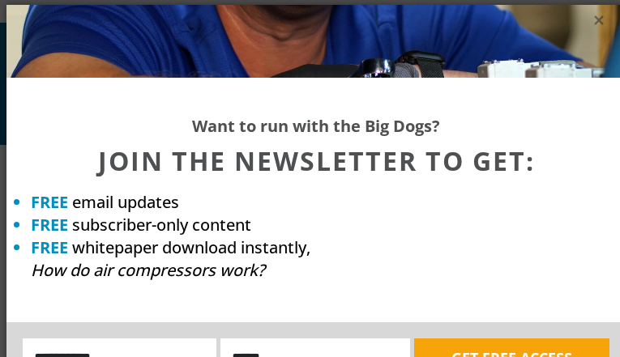
scroll to position [5, 0]
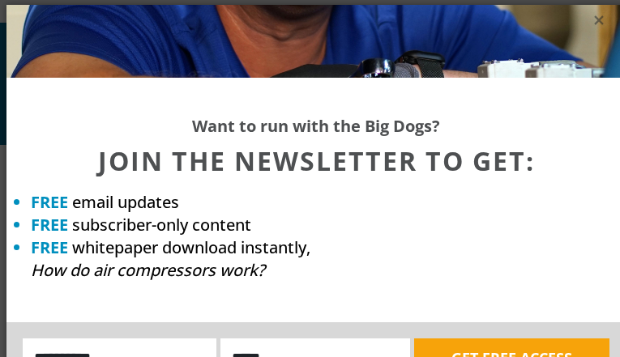
scroll to position [5, 0]
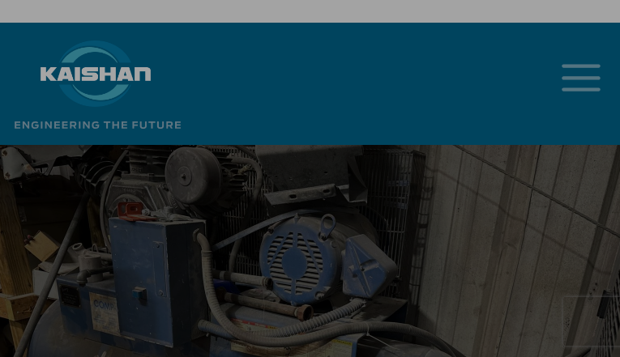
scroll to position [5, 0]
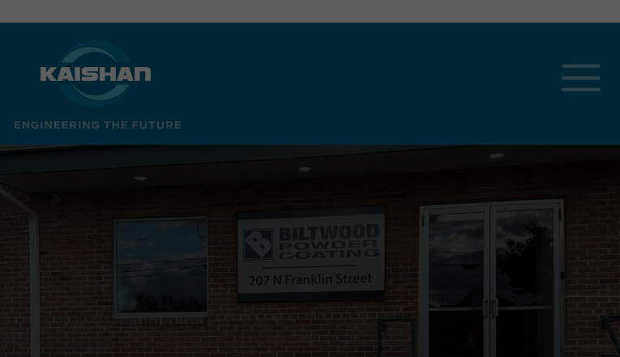
scroll to position [5, 0]
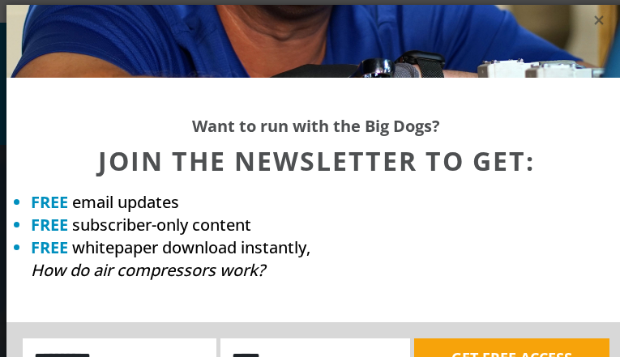
scroll to position [5, 0]
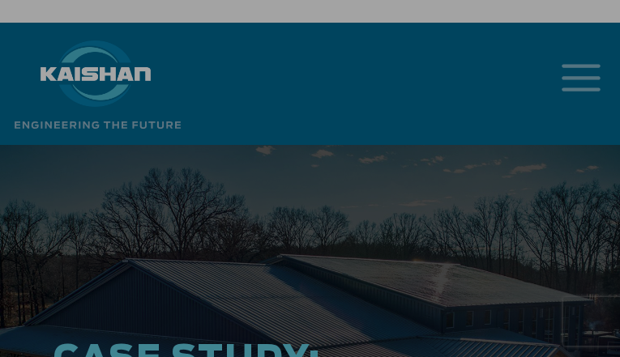
scroll to position [5, 0]
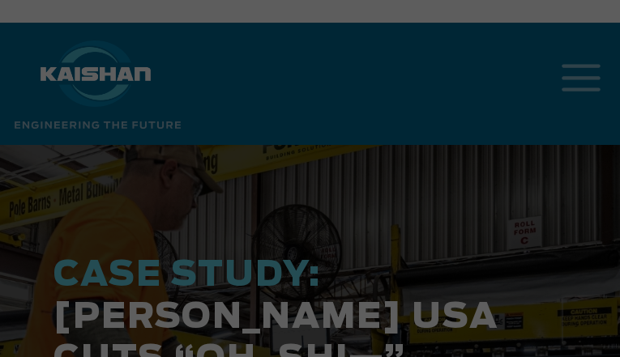
scroll to position [5, 0]
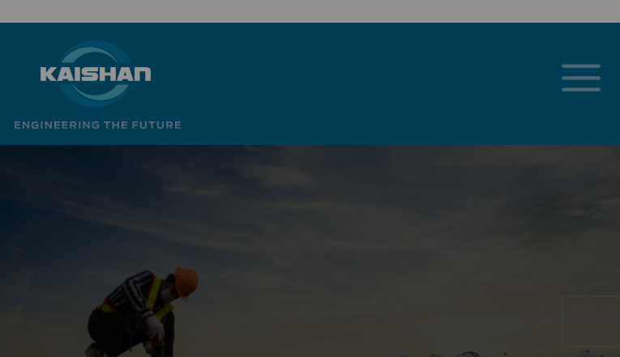
scroll to position [5, 0]
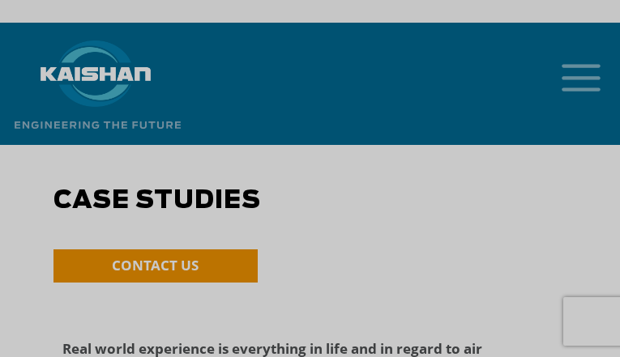
scroll to position [5, 0]
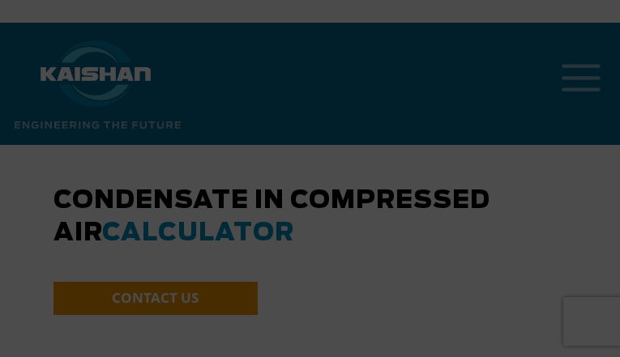
scroll to position [5, 0]
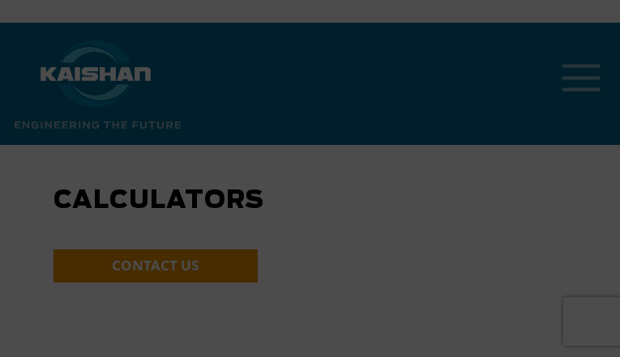
scroll to position [5, 0]
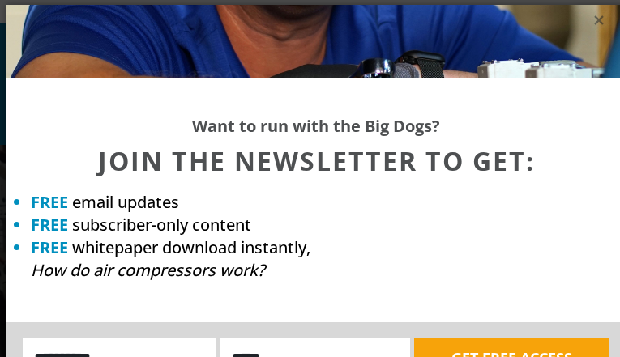
scroll to position [5, 0]
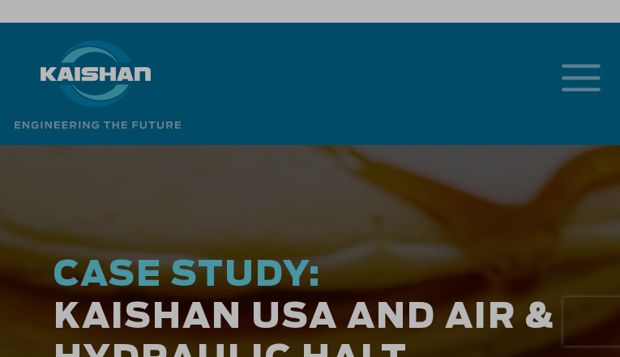
scroll to position [5, 0]
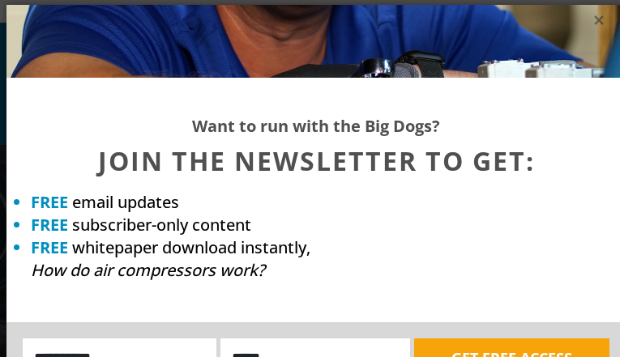
scroll to position [5, 0]
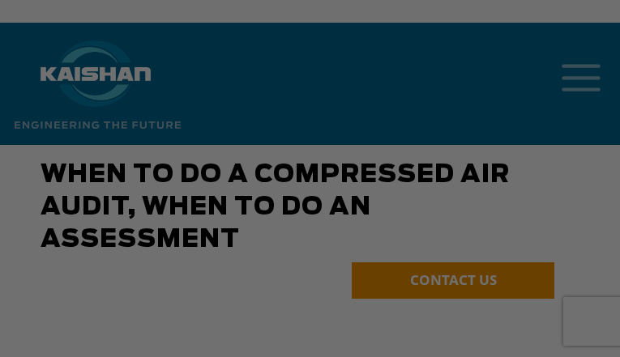
scroll to position [5, 0]
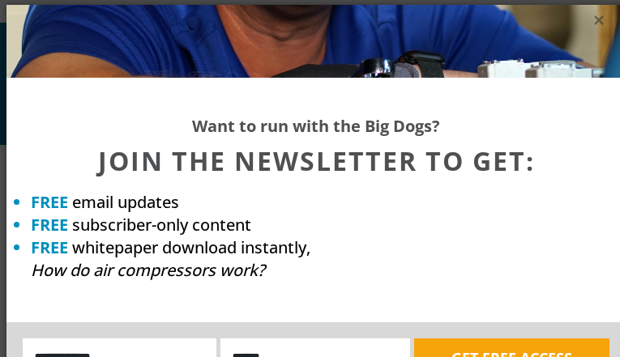
scroll to position [5, 0]
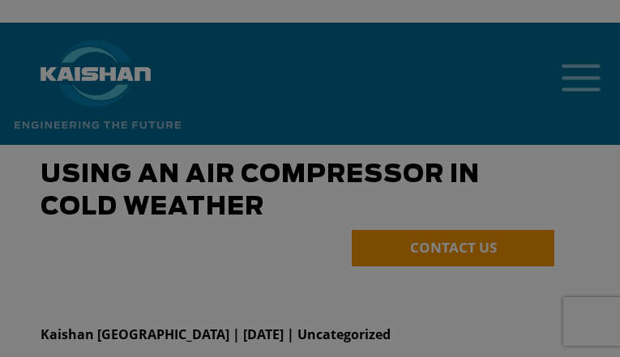
scroll to position [5, 0]
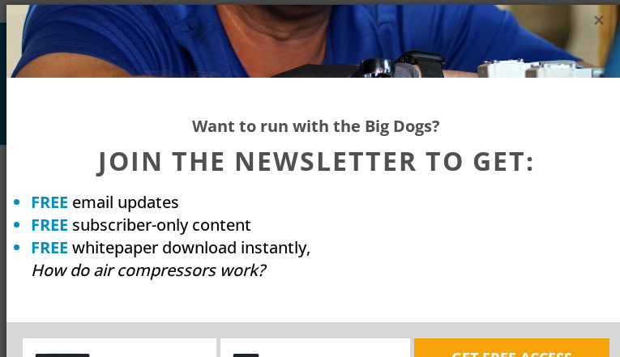
scroll to position [5, 0]
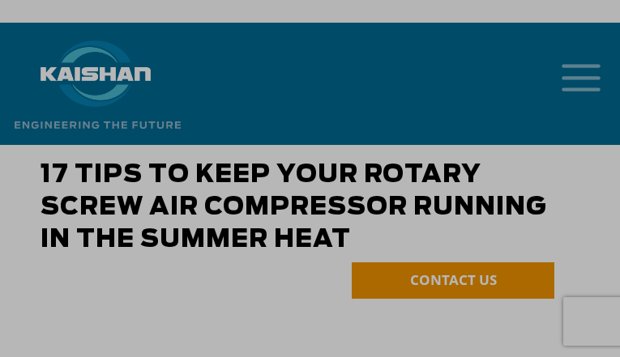
scroll to position [5, 0]
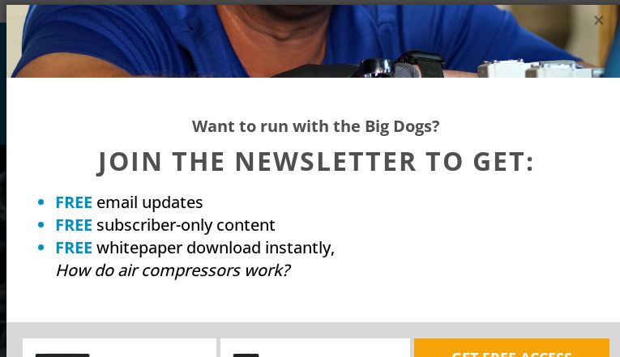
scroll to position [5, 0]
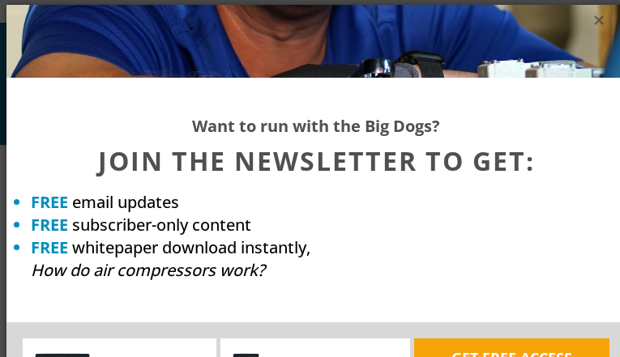
scroll to position [5, 0]
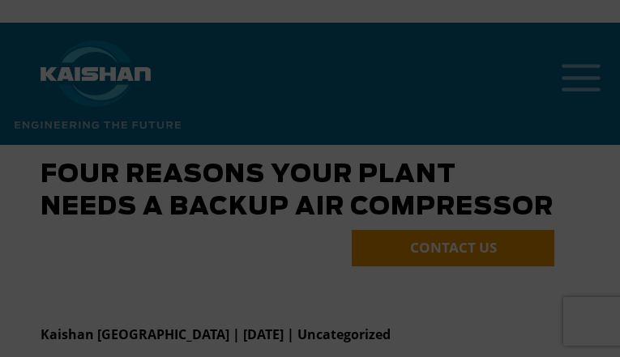
scroll to position [5, 0]
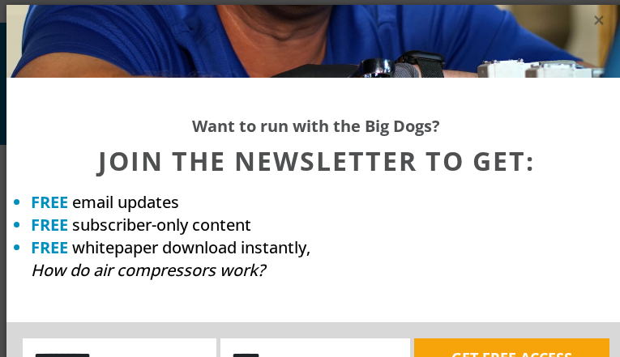
scroll to position [5, 0]
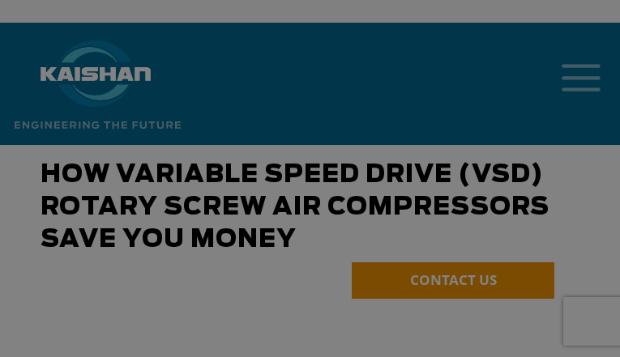
scroll to position [5, 0]
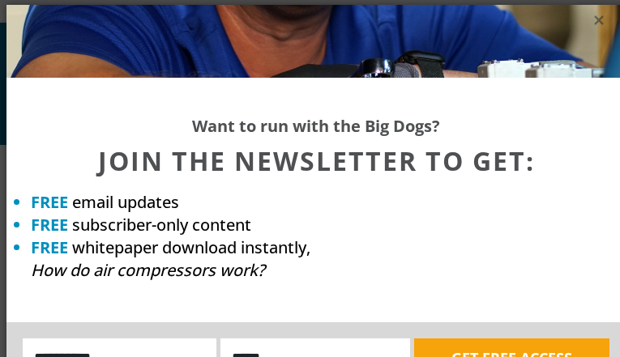
scroll to position [5, 0]
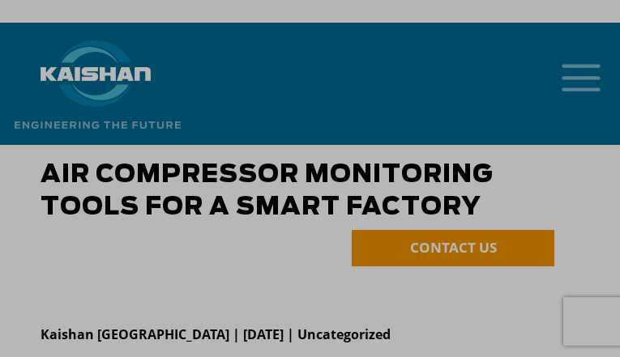
scroll to position [5, 0]
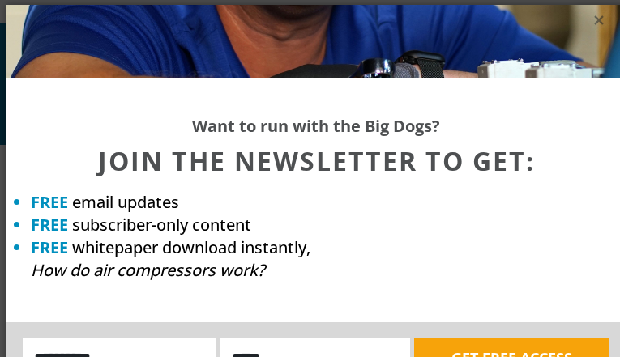
scroll to position [5, 0]
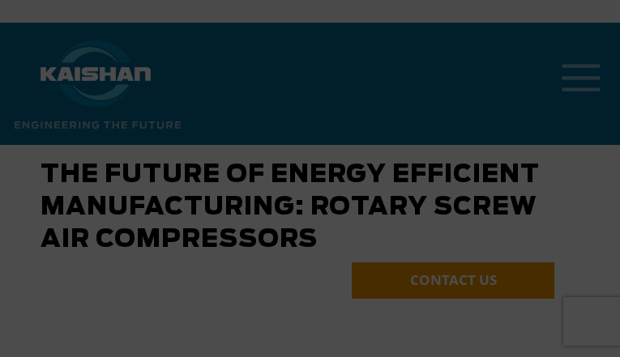
scroll to position [5, 0]
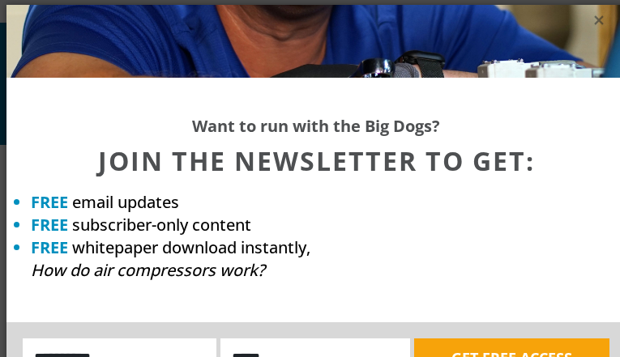
scroll to position [5, 0]
